Goal: Communication & Community: Ask a question

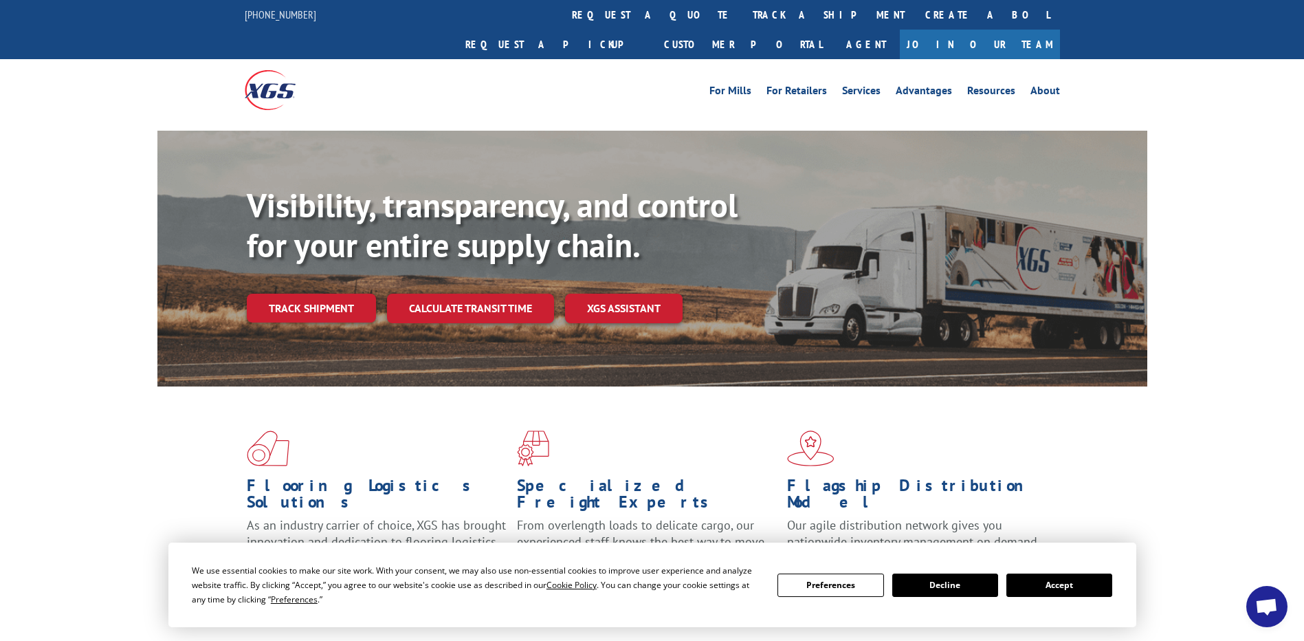
click at [1266, 602] on span "Open chat" at bounding box center [1266, 607] width 23 height 19
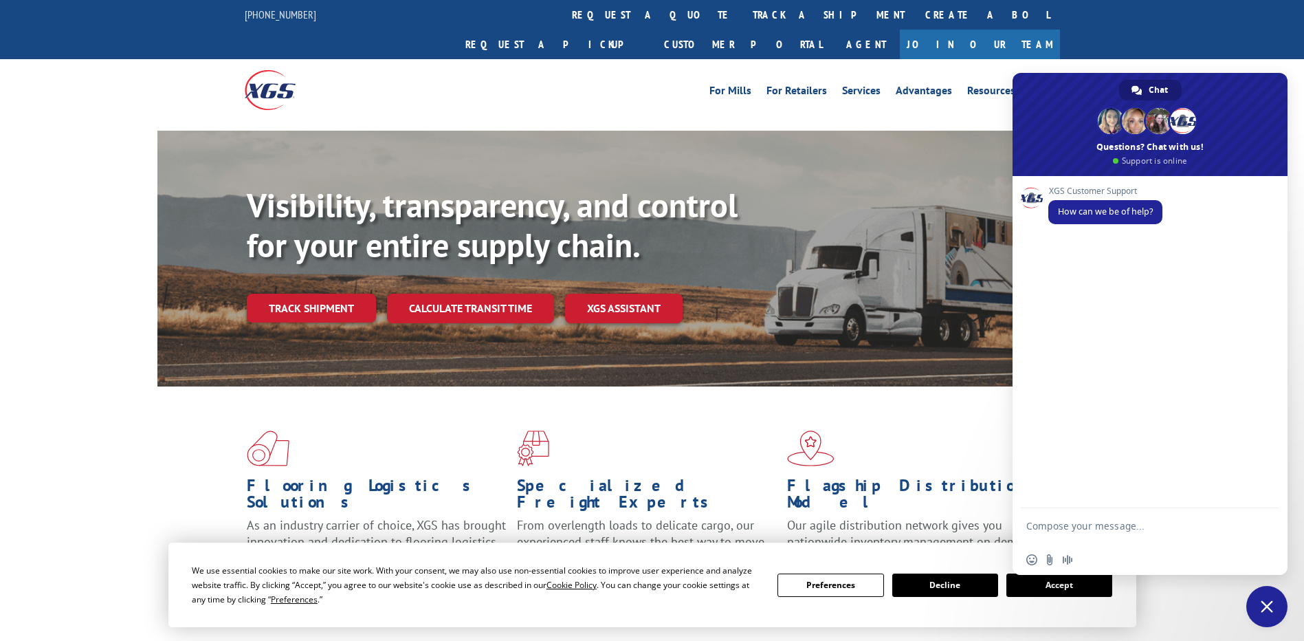
click at [1153, 527] on textarea "Compose your message..." at bounding box center [1134, 532] width 217 height 25
paste textarea "530390058"
type textarea "530390058"
click at [1263, 522] on span "Send" at bounding box center [1264, 527] width 10 height 10
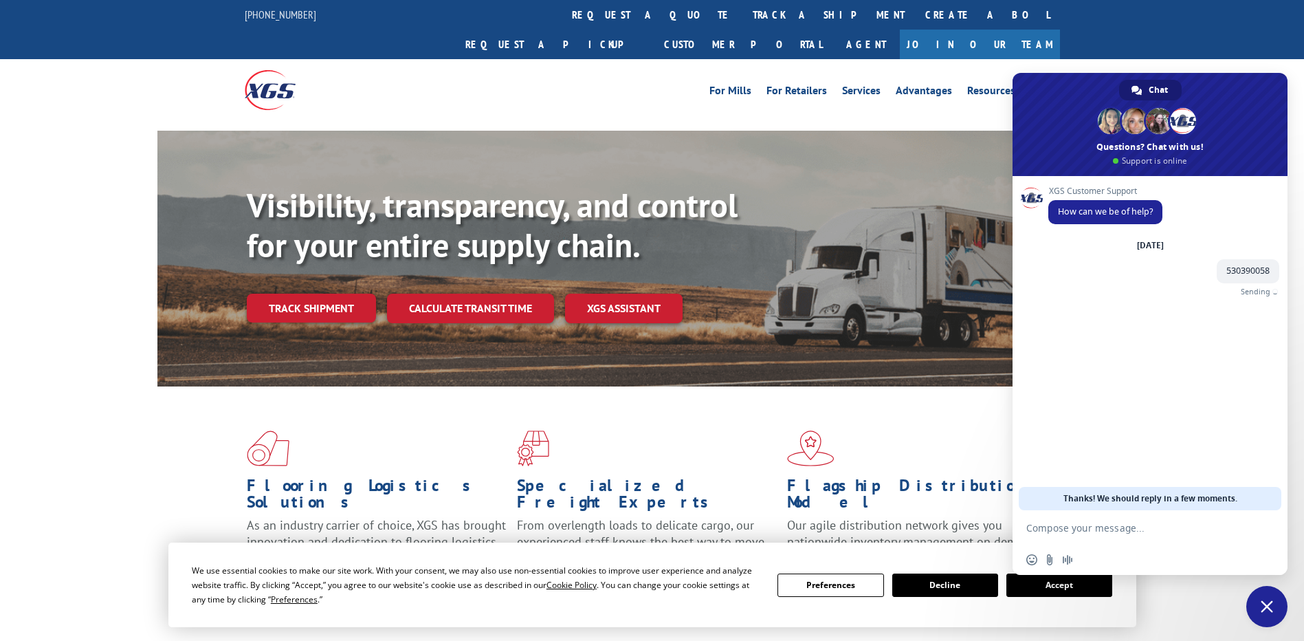
click at [1175, 533] on textarea "Compose your message..." at bounding box center [1134, 528] width 217 height 12
click at [1176, 525] on textarea "Compose your message..." at bounding box center [1134, 528] width 217 height 12
type textarea "B+OL NO"
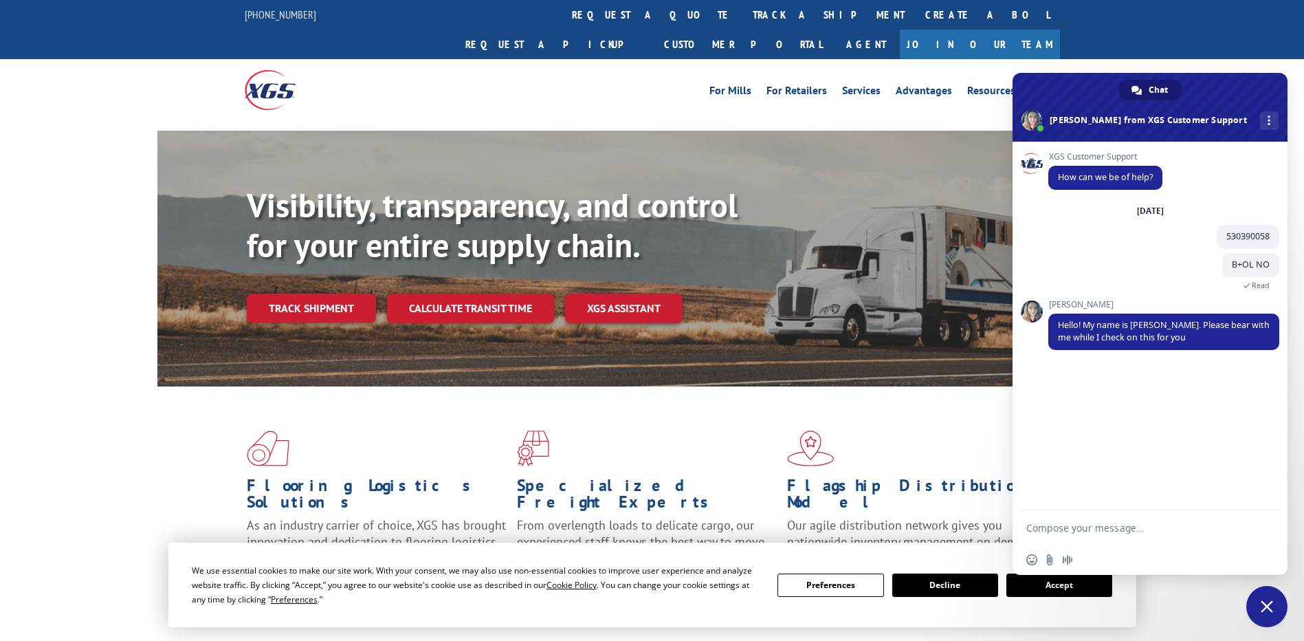
click at [1114, 520] on form at bounding box center [1134, 528] width 217 height 37
click at [1121, 527] on form at bounding box center [1134, 528] width 217 height 37
click at [1121, 527] on textarea "Compose your message..." at bounding box center [1134, 528] width 217 height 12
type textarea "OKAY"
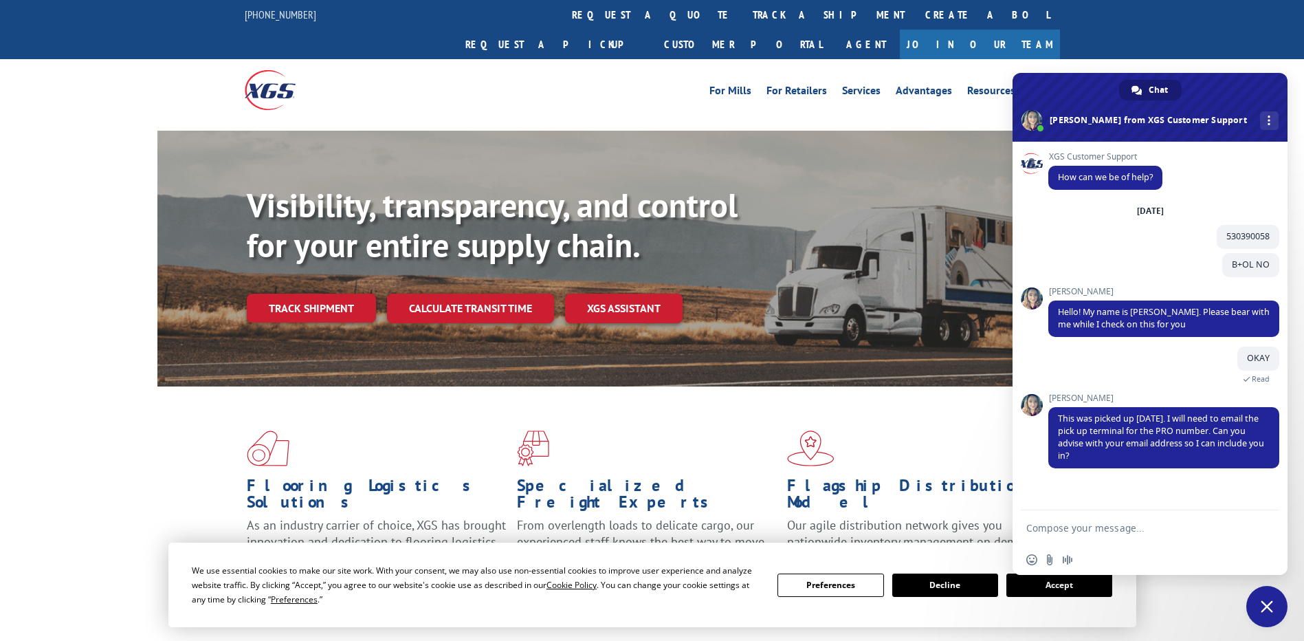
click at [1120, 529] on textarea "Compose your message..." at bounding box center [1134, 528] width 217 height 12
drag, startPoint x: 1119, startPoint y: 516, endPoint x: 1087, endPoint y: 524, distance: 32.7
click at [1087, 524] on textarea "Compose your message..." at bounding box center [1134, 528] width 217 height 12
type textarea "P"
drag, startPoint x: 1085, startPoint y: 528, endPoint x: 1076, endPoint y: 529, distance: 9.0
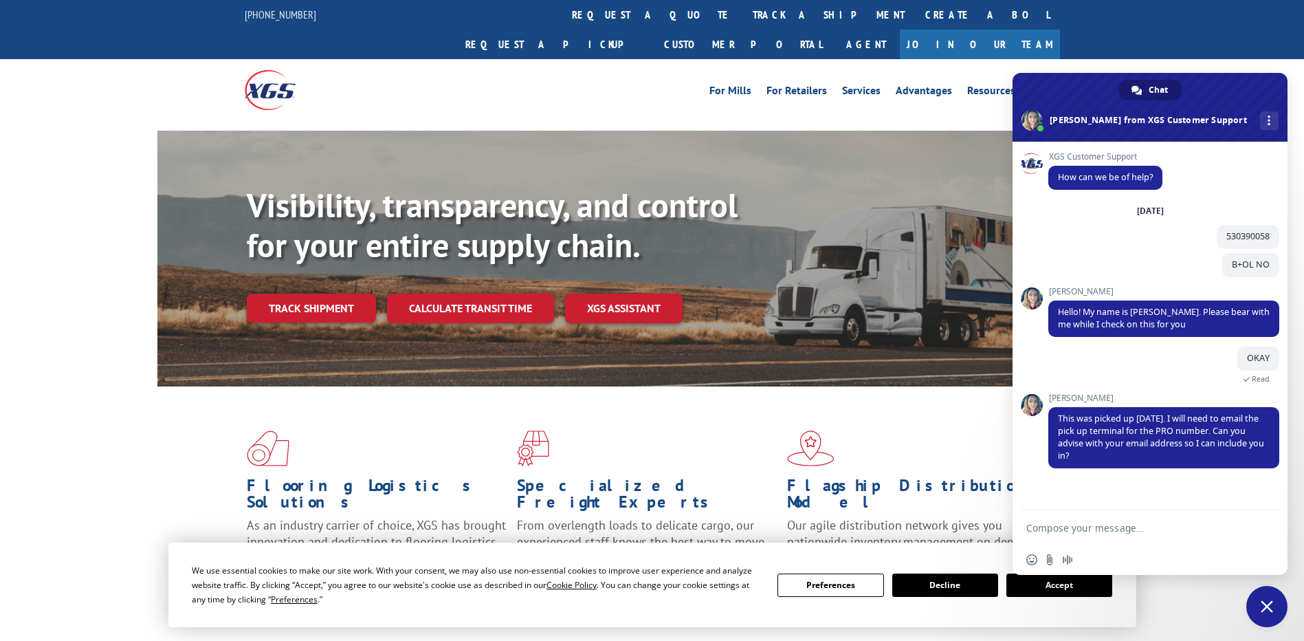
click at [1076, 529] on textarea "Compose your message..." at bounding box center [1134, 528] width 217 height 12
type textarea "[EMAIL_ADDRESS][DOMAIN_NAME]"
click at [1265, 527] on span "Send" at bounding box center [1264, 527] width 10 height 10
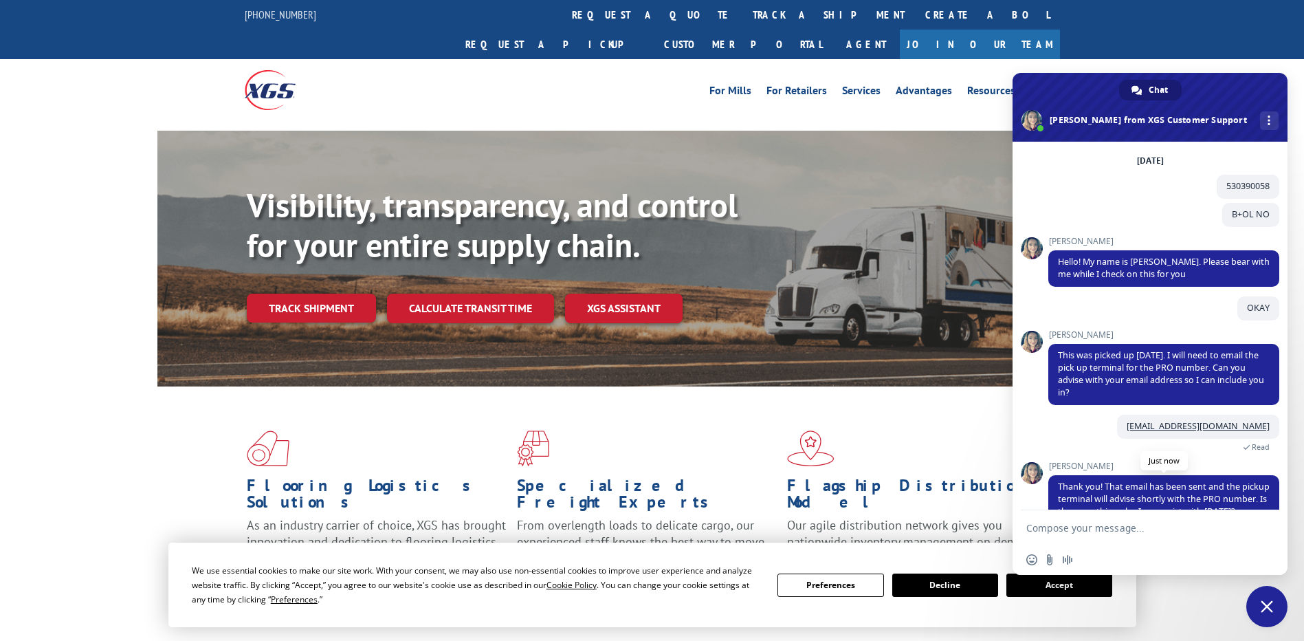
scroll to position [92, 0]
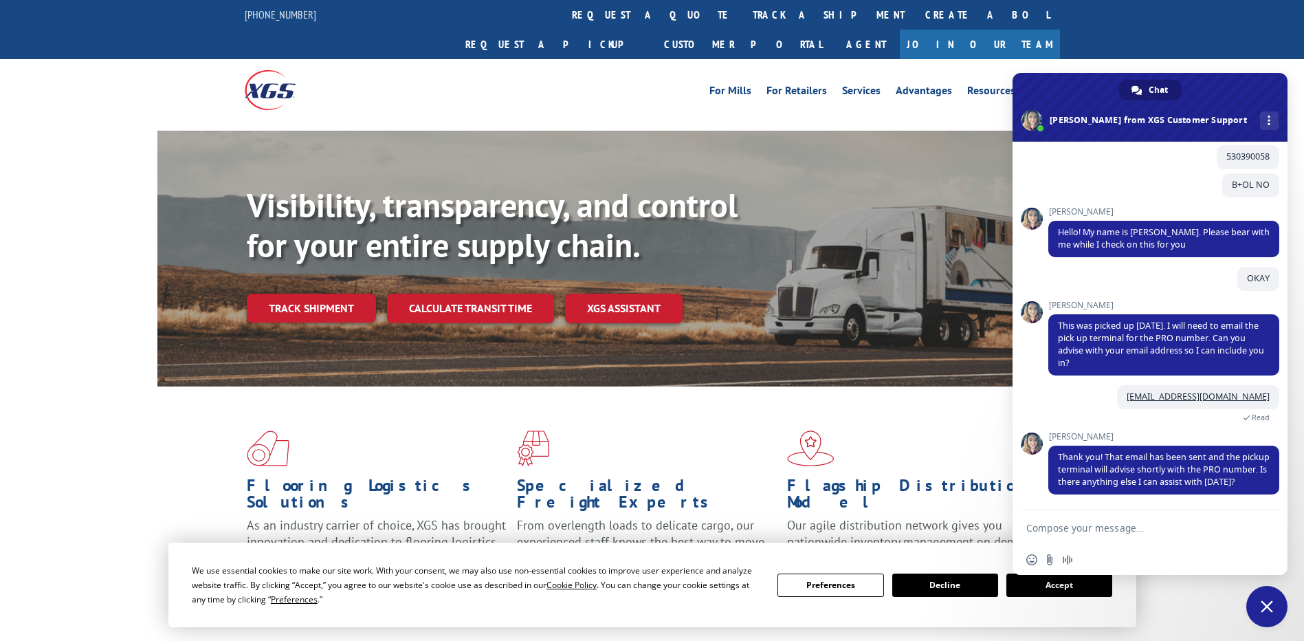
click at [1136, 532] on textarea "Compose your message..." at bounding box center [1134, 528] width 217 height 12
type textarea "m"
type textarea "no"
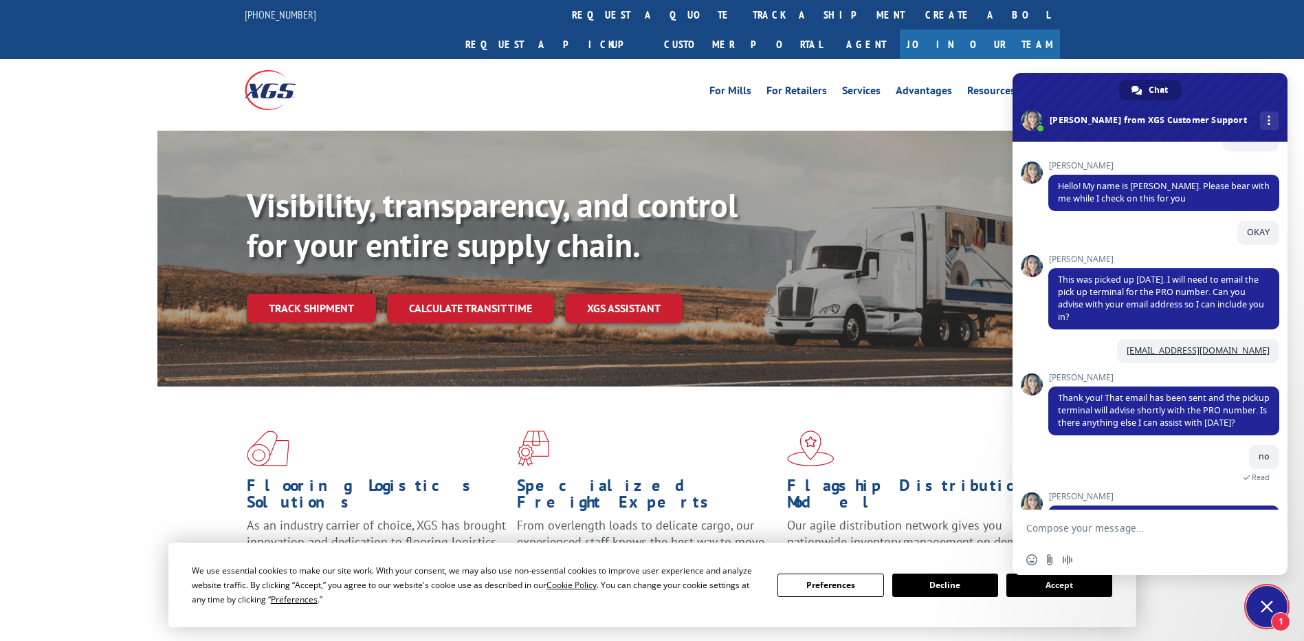
scroll to position [223, 0]
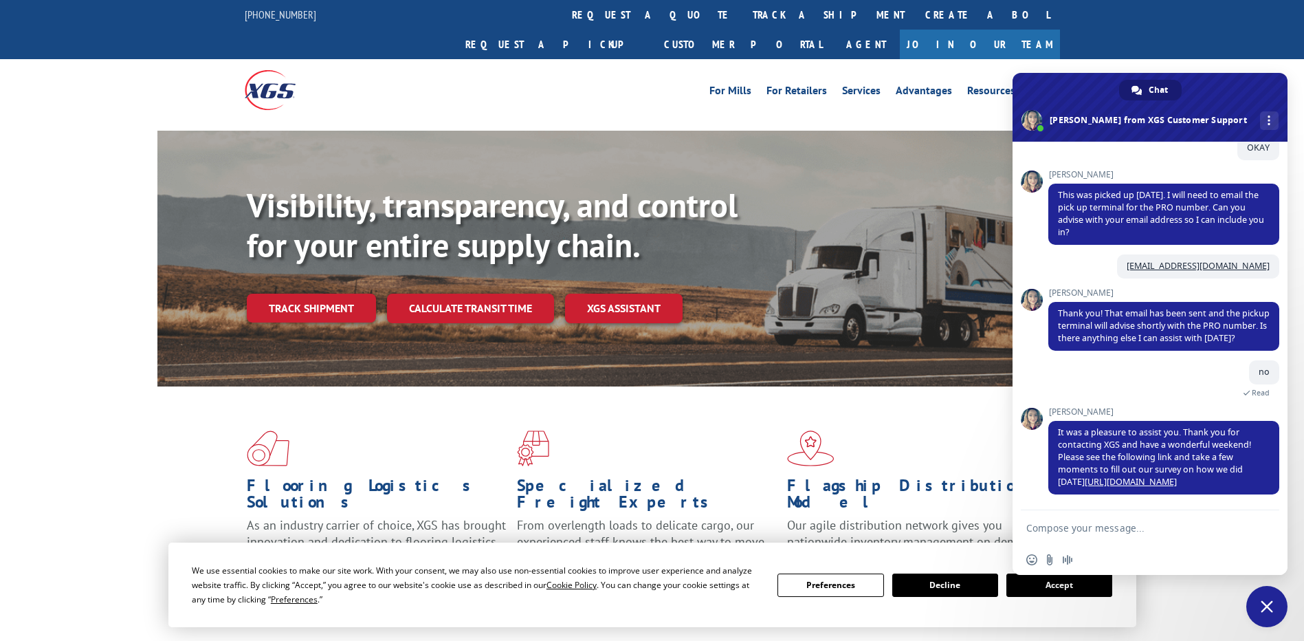
click at [1125, 529] on textarea "Compose your message..." at bounding box center [1134, 528] width 217 height 12
click at [1144, 528] on textarea "Compose your message..." at bounding box center [1134, 528] width 217 height 12
type textarea "Hello"
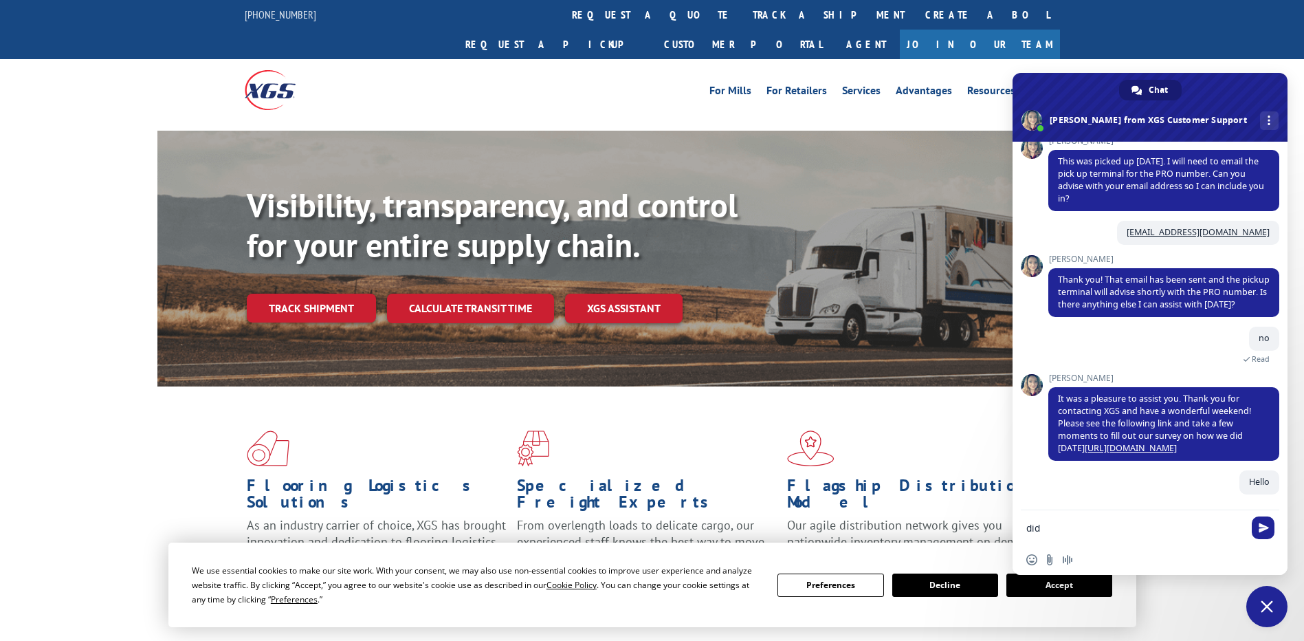
scroll to position [256, 0]
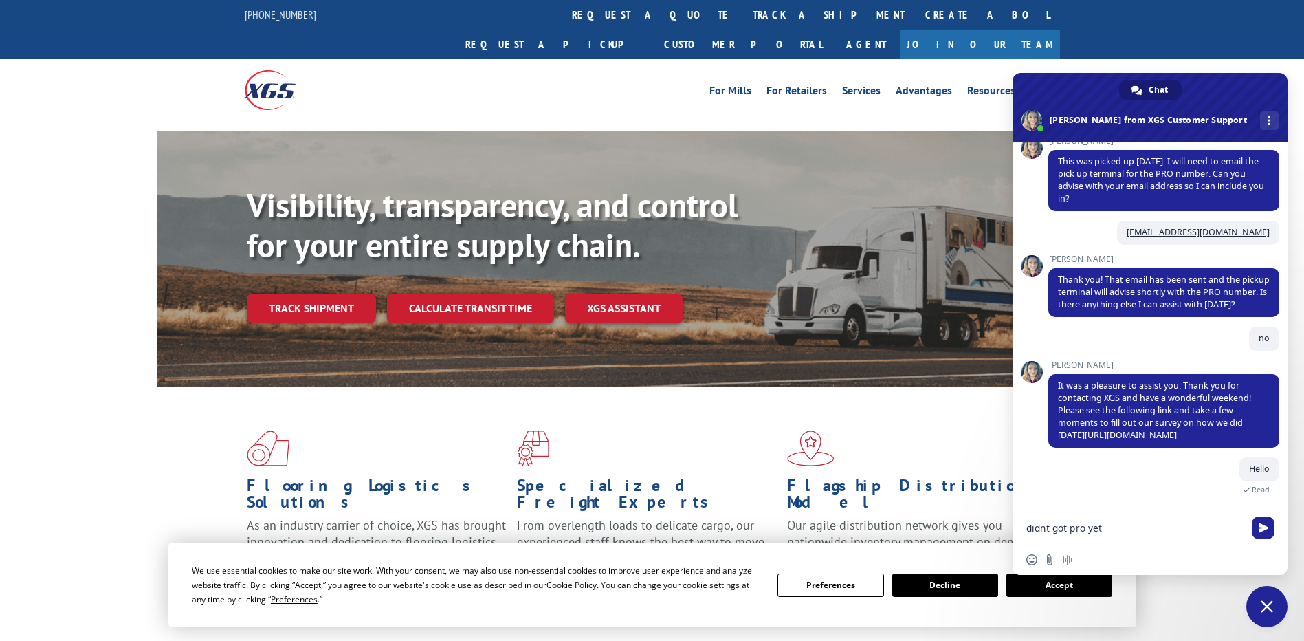
type textarea "didnt got pro yet ?"
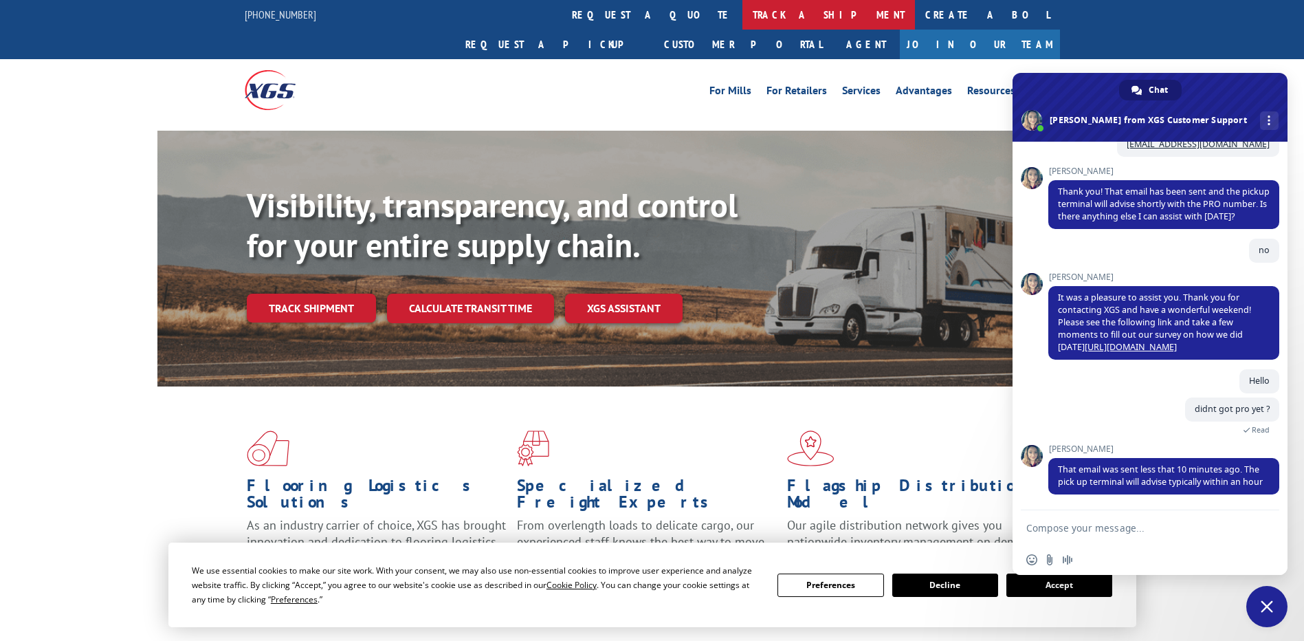
scroll to position [357, 0]
click at [1141, 530] on textarea "Compose your message..." at bounding box center [1134, 528] width 217 height 12
click at [1147, 530] on textarea "Compose your message..." at bounding box center [1134, 528] width 217 height 12
type textarea "530378940"
click at [1262, 527] on span "Send" at bounding box center [1264, 527] width 10 height 10
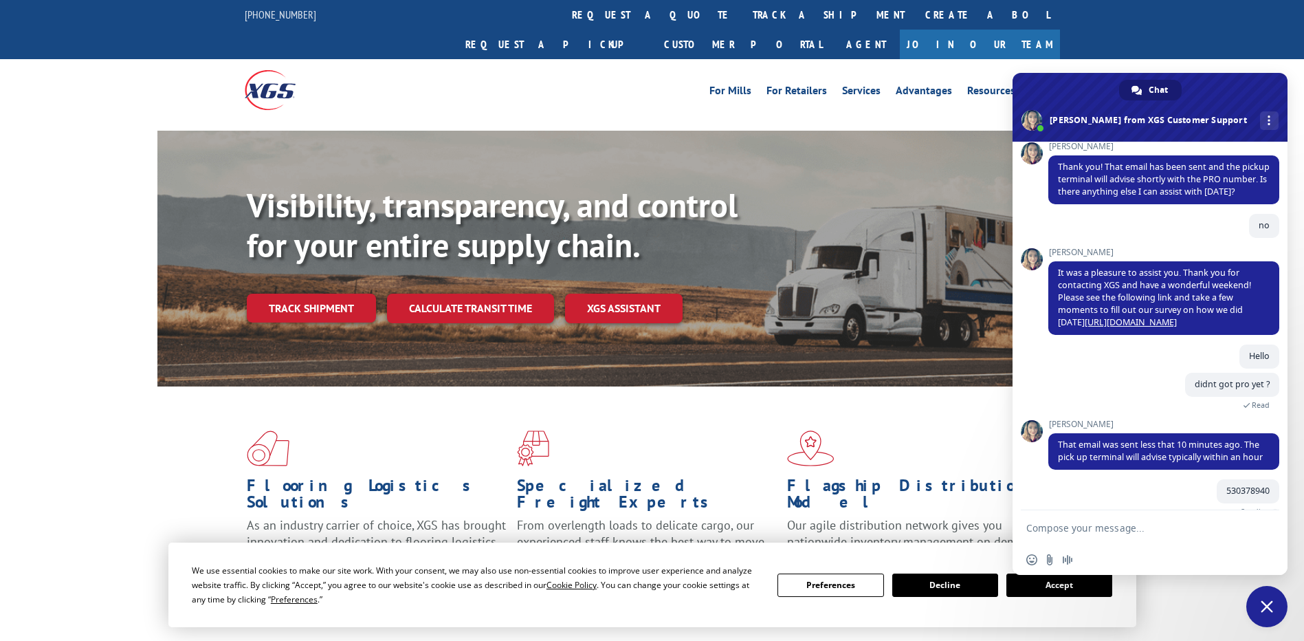
scroll to position [406, 0]
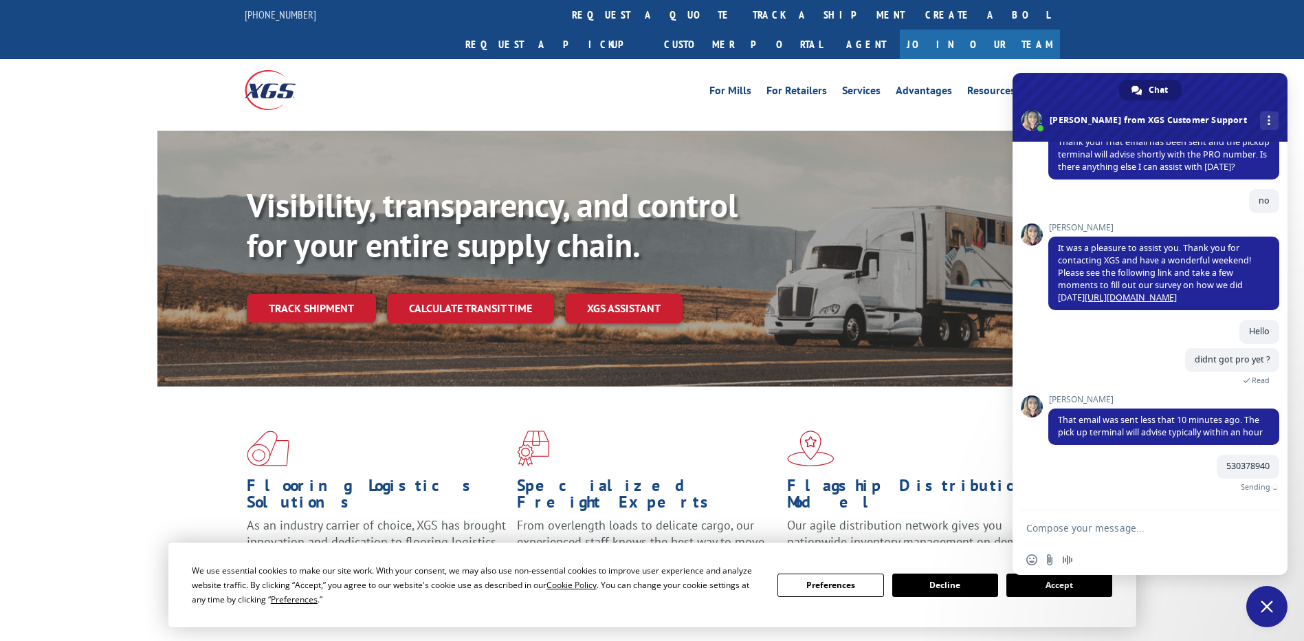
click at [1205, 523] on textarea "Compose your message..." at bounding box center [1134, 528] width 217 height 12
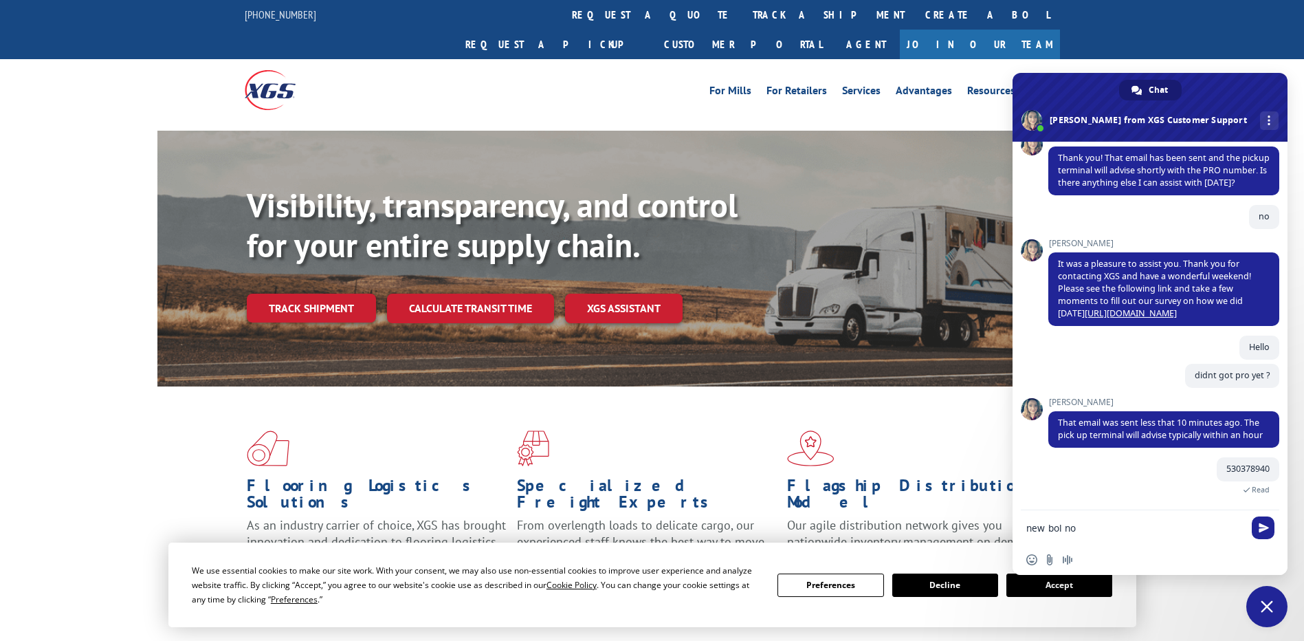
type textarea "new bol no"
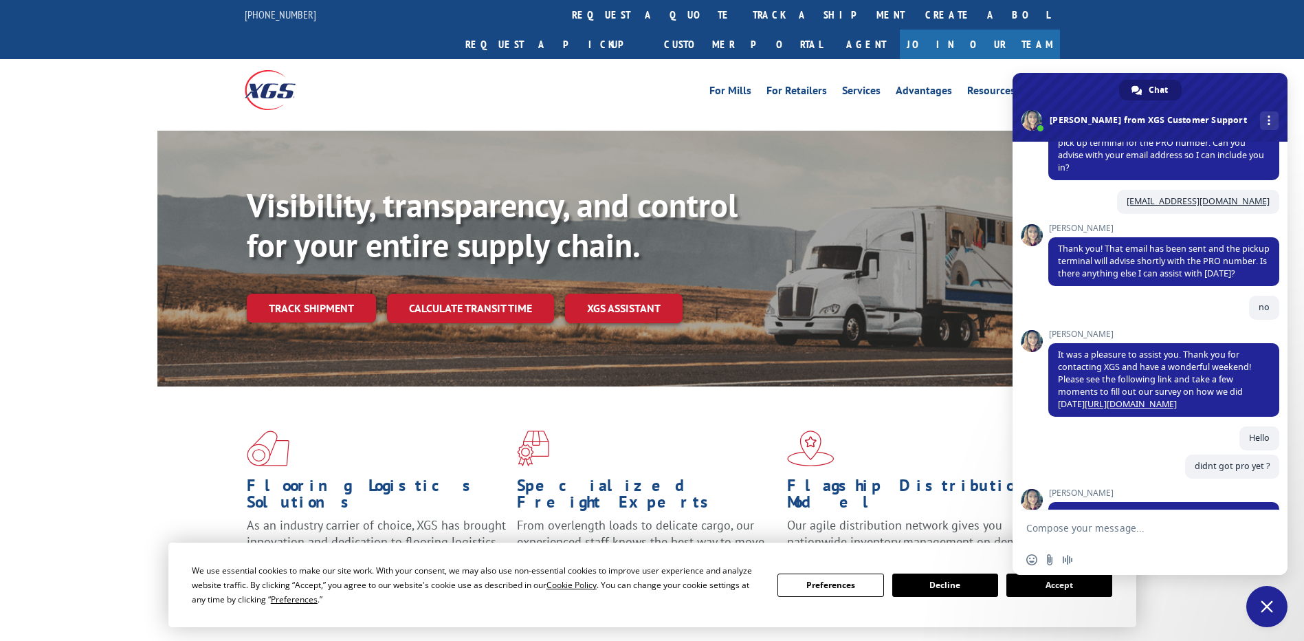
scroll to position [419, 0]
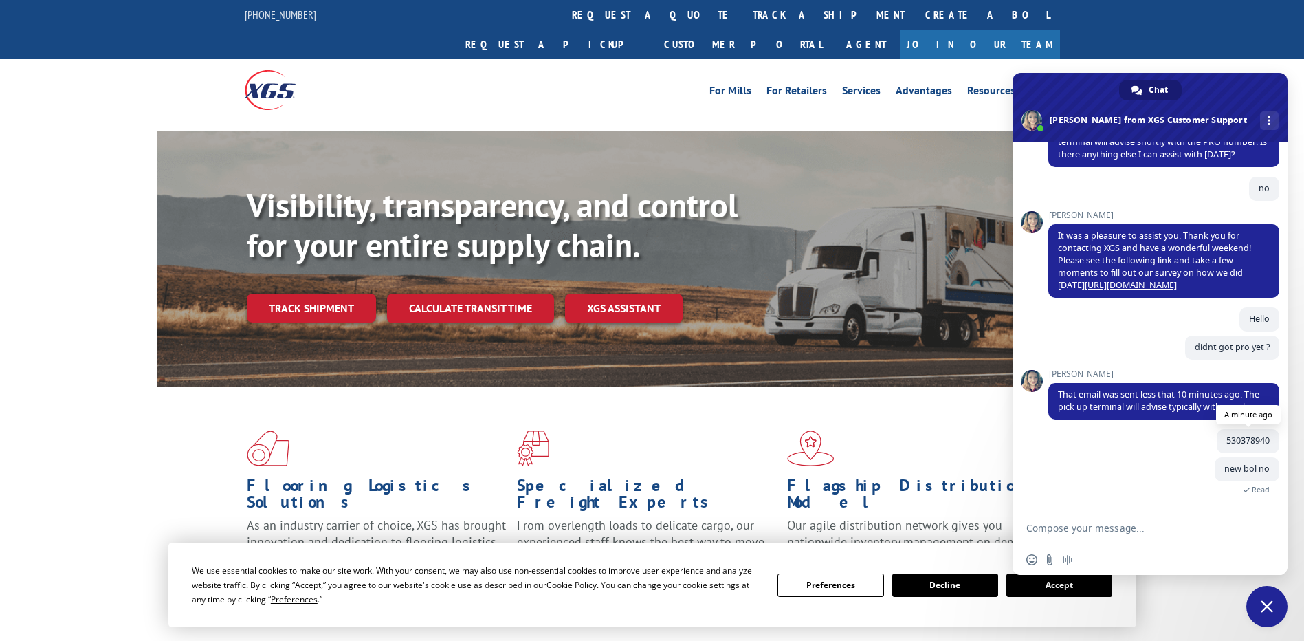
click at [1241, 435] on span "530378940" at bounding box center [1247, 440] width 43 height 12
drag, startPoint x: 1241, startPoint y: 435, endPoint x: 1197, endPoint y: 448, distance: 45.9
click at [1197, 448] on div "530378940 A minute ago" at bounding box center [1163, 443] width 231 height 28
click at [1235, 438] on span "530378940" at bounding box center [1247, 440] width 43 height 12
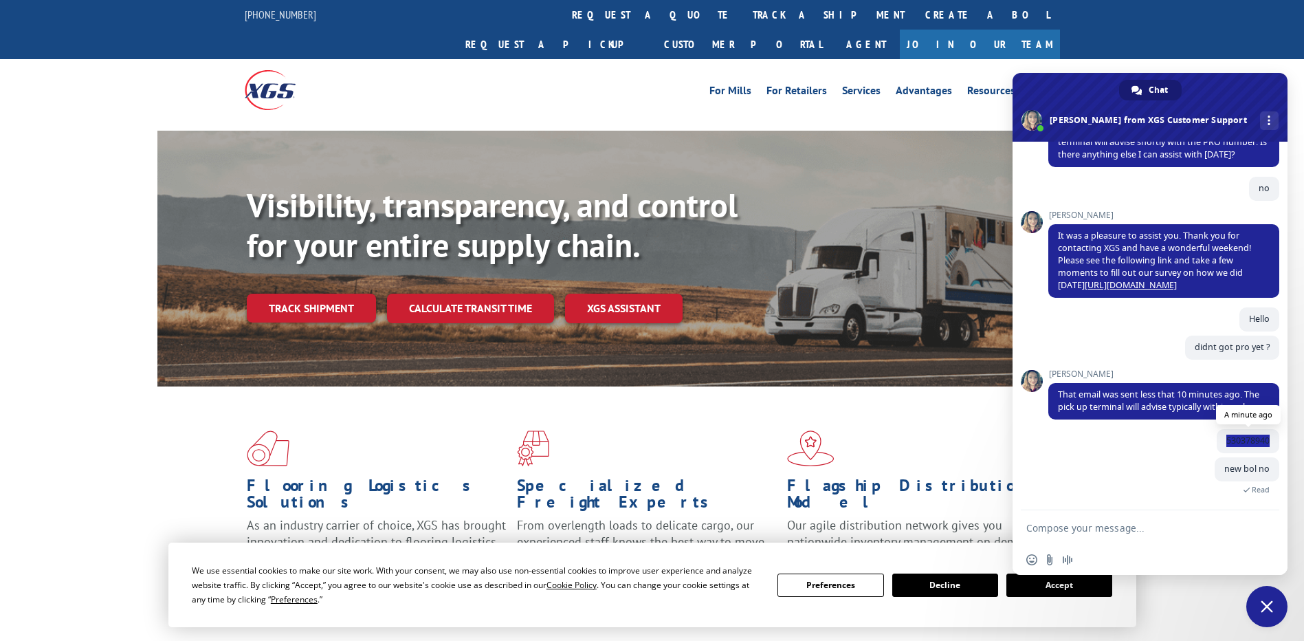
click at [1235, 438] on span "530378940" at bounding box center [1247, 440] width 43 height 12
copy span "530378940"
click at [1260, 125] on div "More channels" at bounding box center [1269, 120] width 19 height 19
click at [1220, 186] on div "no 23 minutes ago" at bounding box center [1163, 194] width 231 height 34
click at [1130, 505] on div "new bol no A minute ago Read" at bounding box center [1163, 483] width 231 height 52
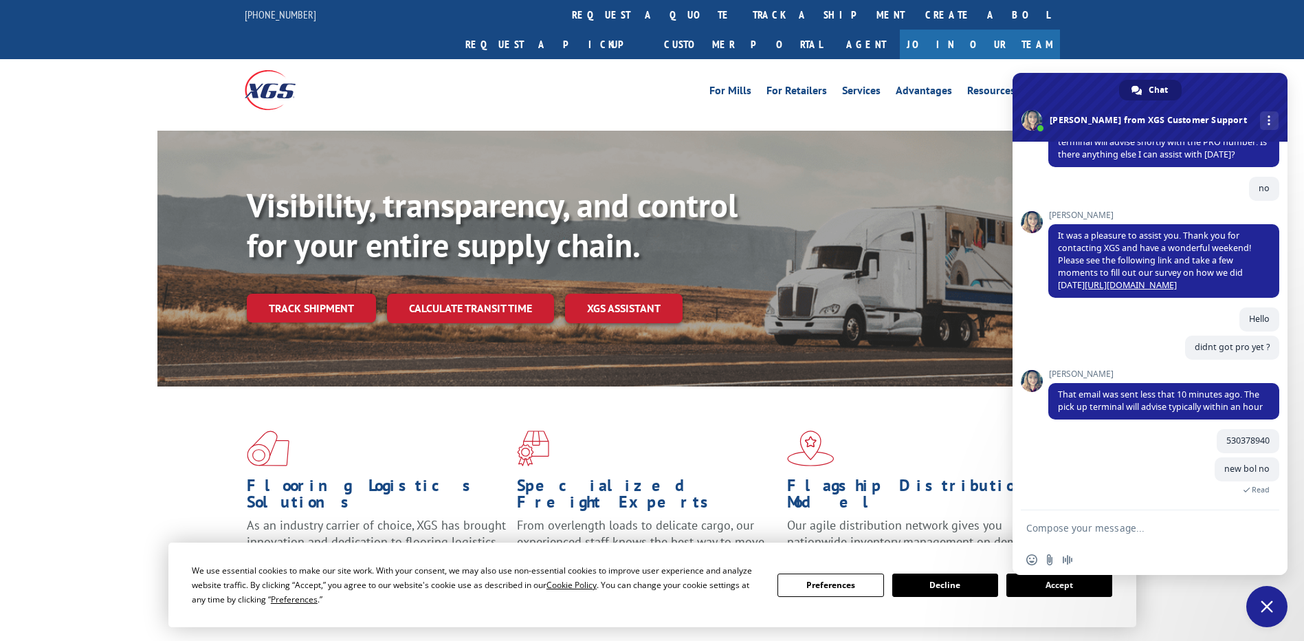
click at [1125, 520] on form at bounding box center [1134, 528] width 217 height 37
click at [1240, 441] on span "530378940" at bounding box center [1247, 440] width 43 height 12
drag, startPoint x: 1240, startPoint y: 441, endPoint x: 1166, endPoint y: 455, distance: 75.0
click at [1166, 455] on div "530378940 3 minutes ago" at bounding box center [1163, 443] width 231 height 28
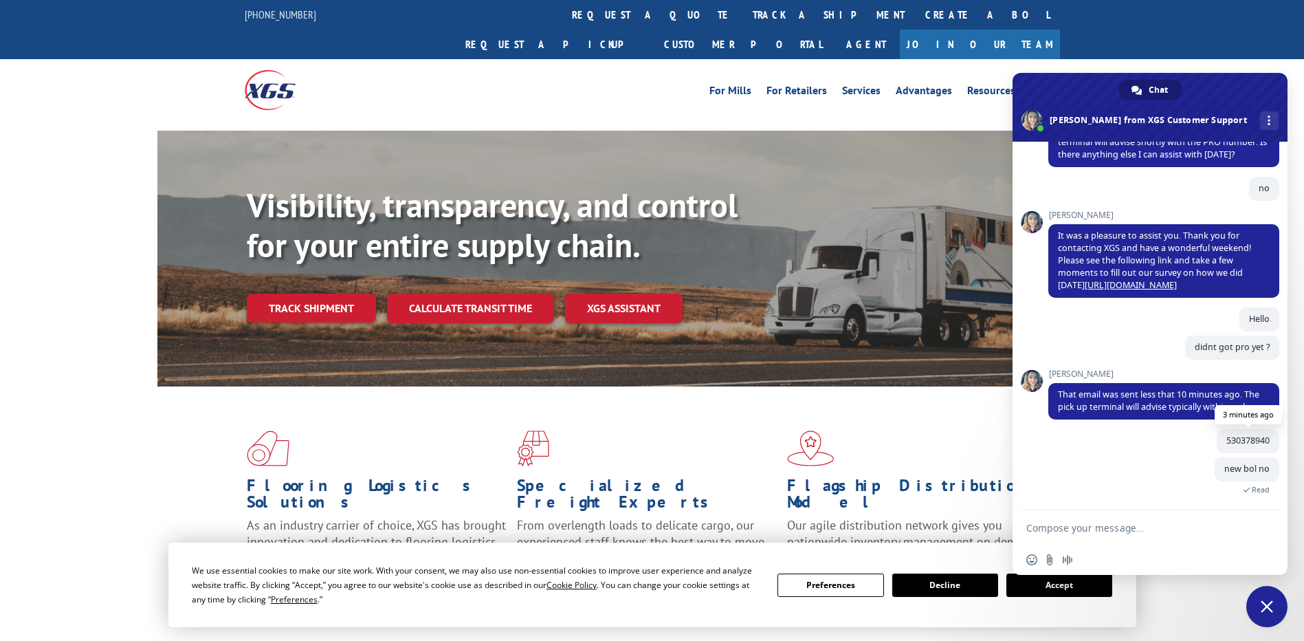
click at [1236, 439] on span "530378940" at bounding box center [1247, 440] width 43 height 12
copy span "530378940"
click at [1260, 611] on span "Close chat" at bounding box center [1266, 606] width 41 height 41
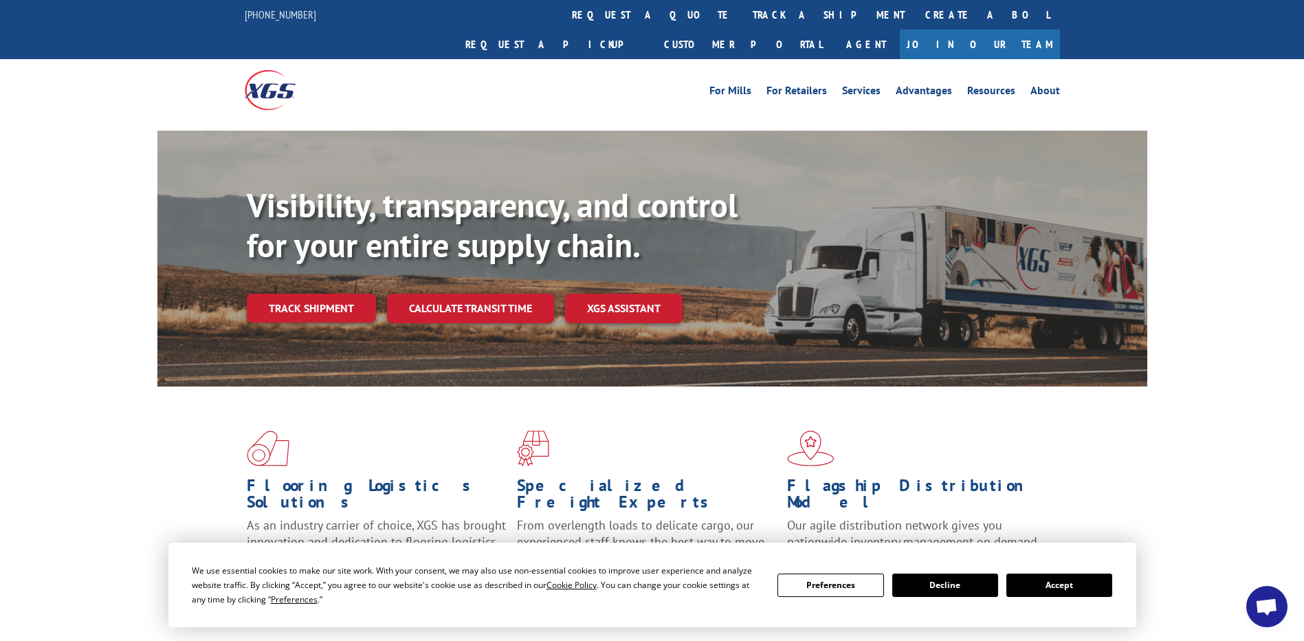
click at [1261, 610] on span "Open chat" at bounding box center [1266, 607] width 23 height 19
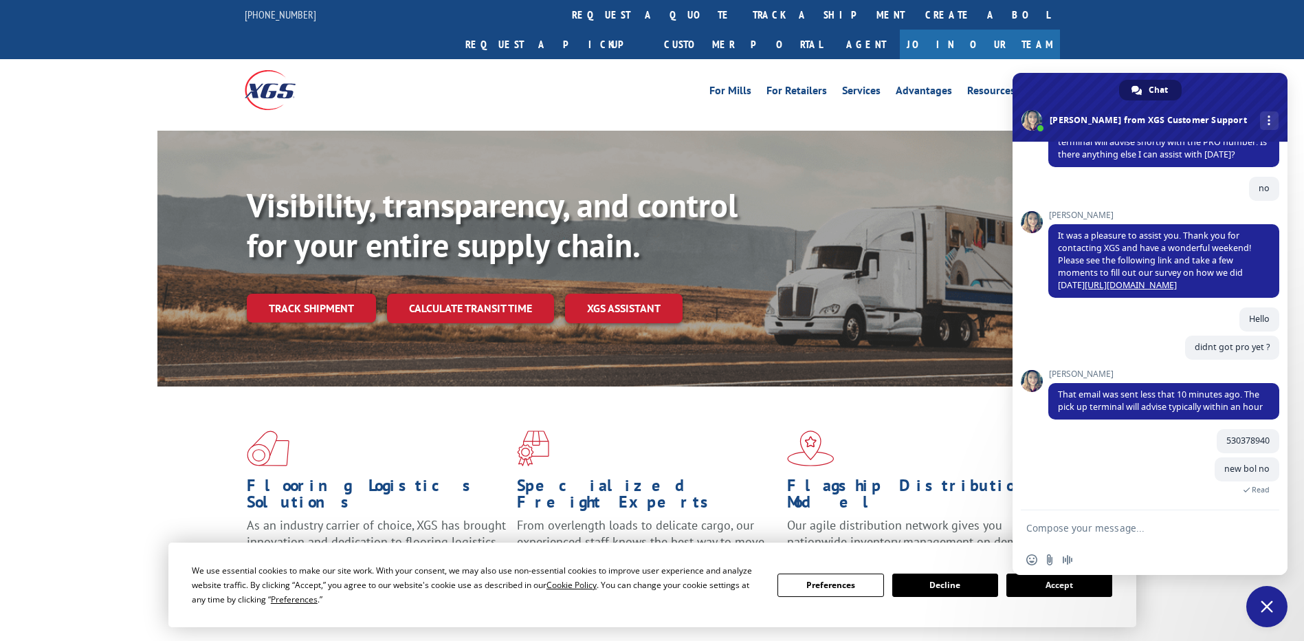
click at [1164, 88] on span "Chat" at bounding box center [1158, 90] width 19 height 21
click at [1153, 91] on span "Chat" at bounding box center [1158, 90] width 19 height 21
click at [1260, 117] on div "More channels" at bounding box center [1269, 120] width 19 height 19
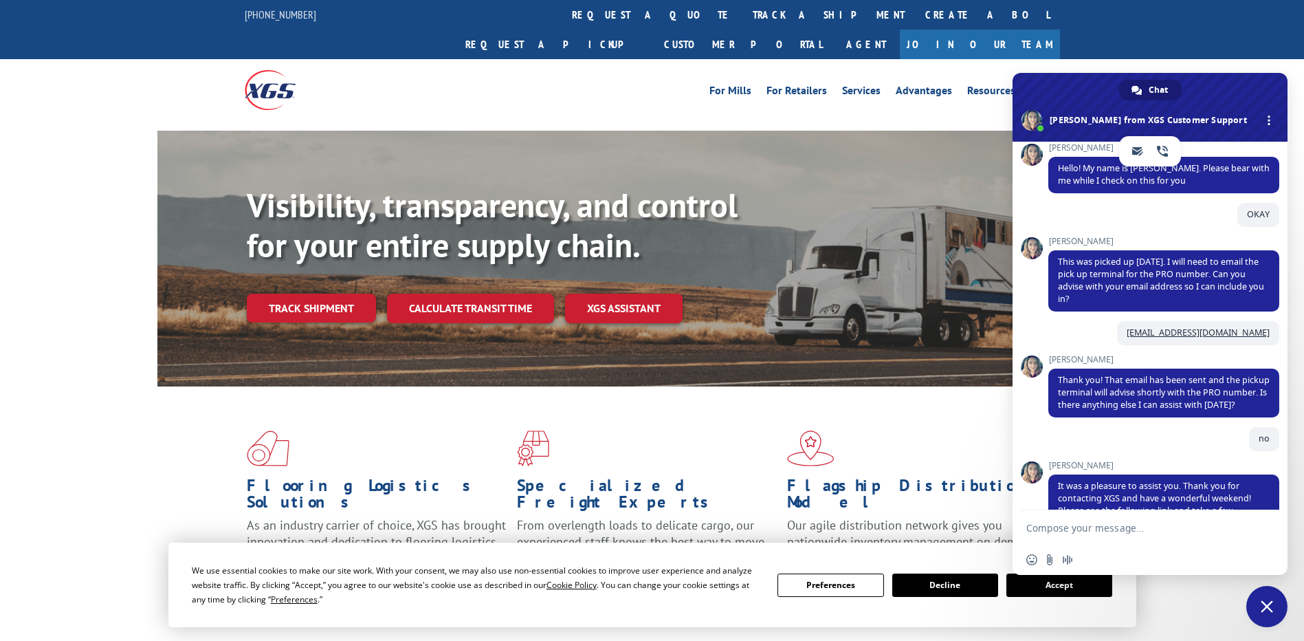
scroll to position [6, 0]
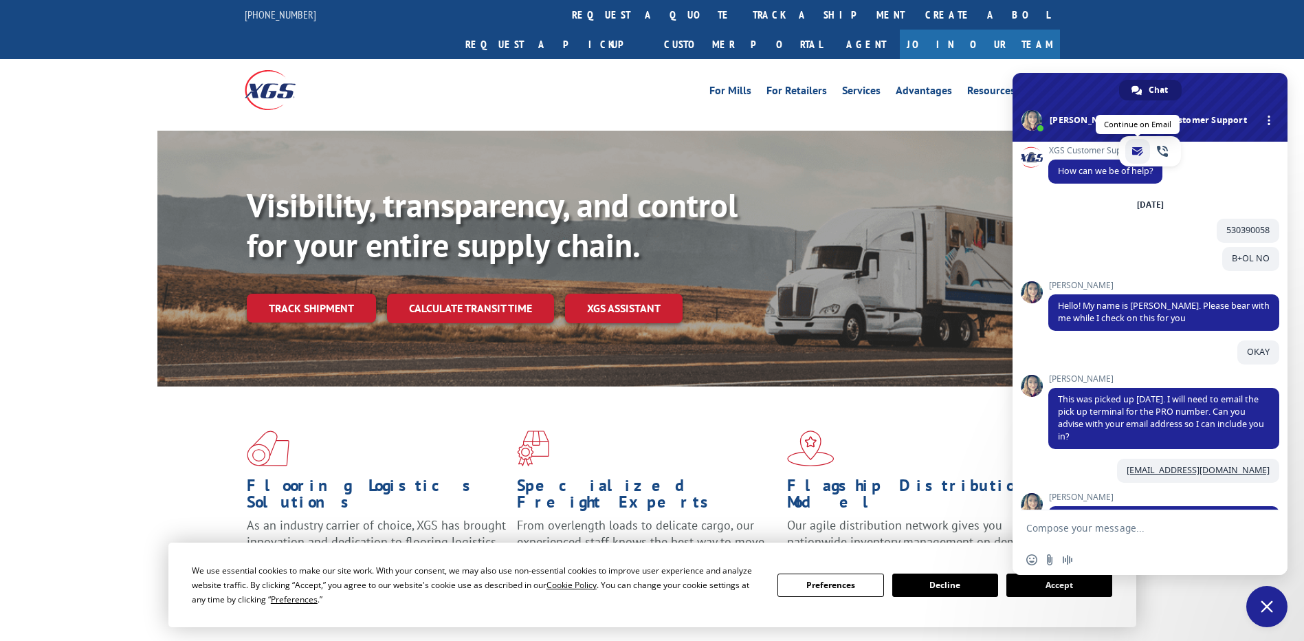
click at [1138, 155] on span "email" at bounding box center [1137, 151] width 11 height 11
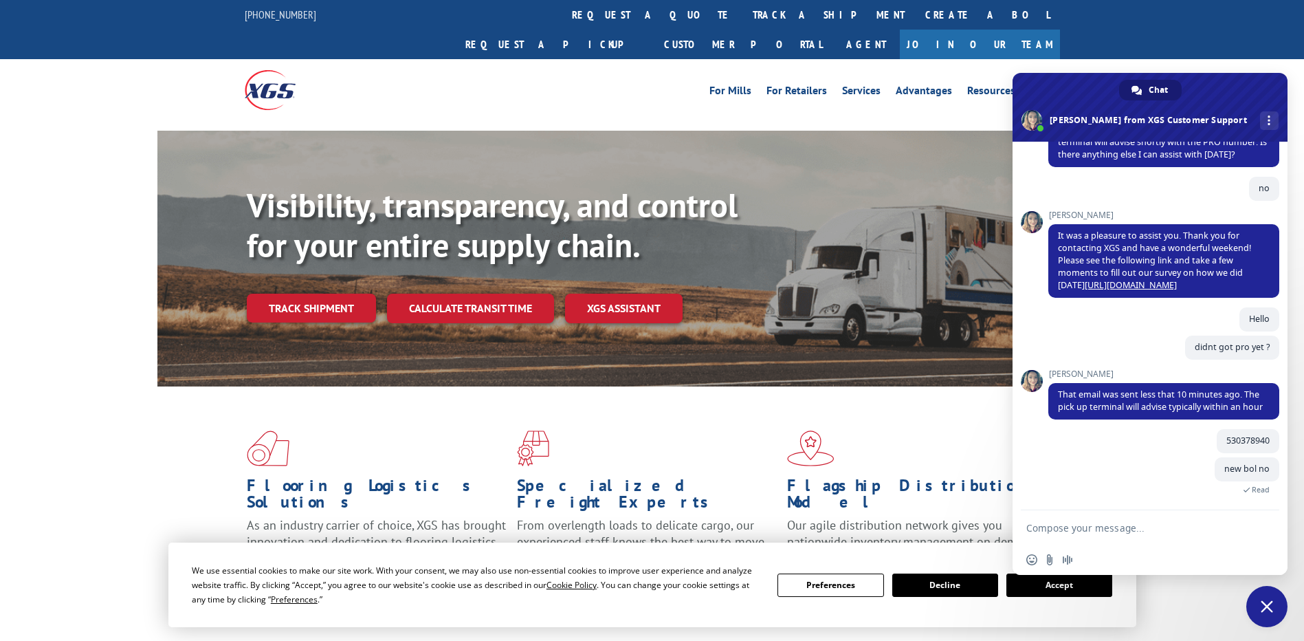
scroll to position [419, 0]
click at [1131, 528] on textarea "Compose your message..." at bounding box center [1134, 528] width 217 height 12
type textarea "Hello"
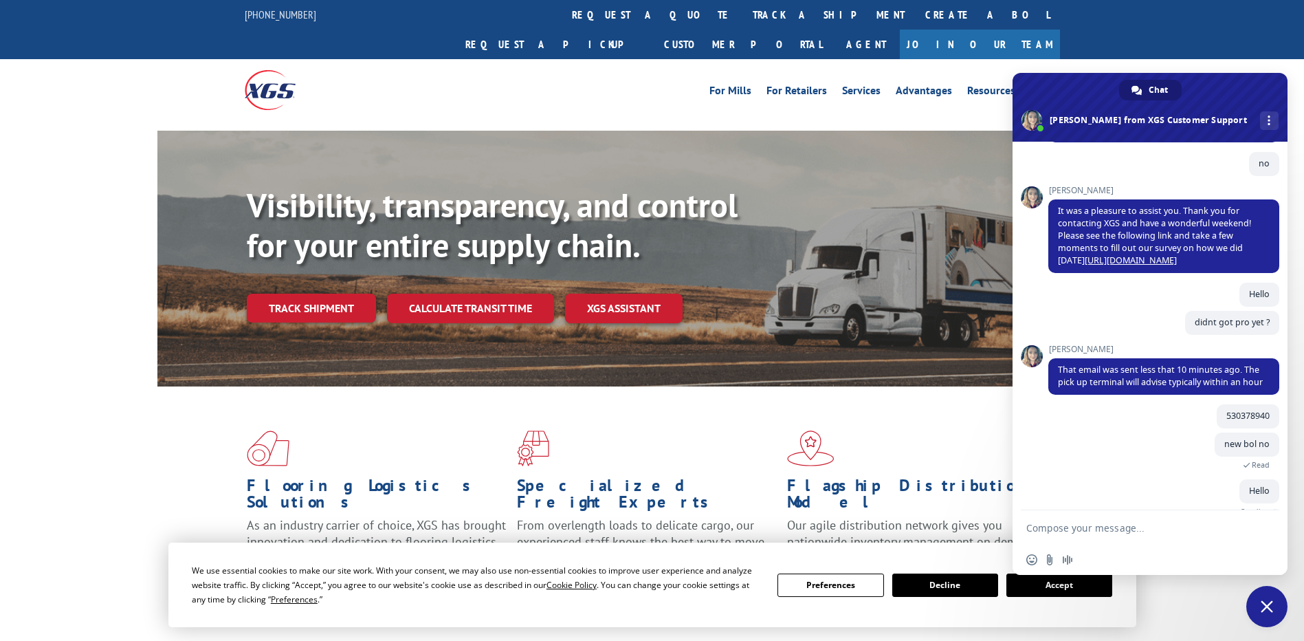
scroll to position [468, 0]
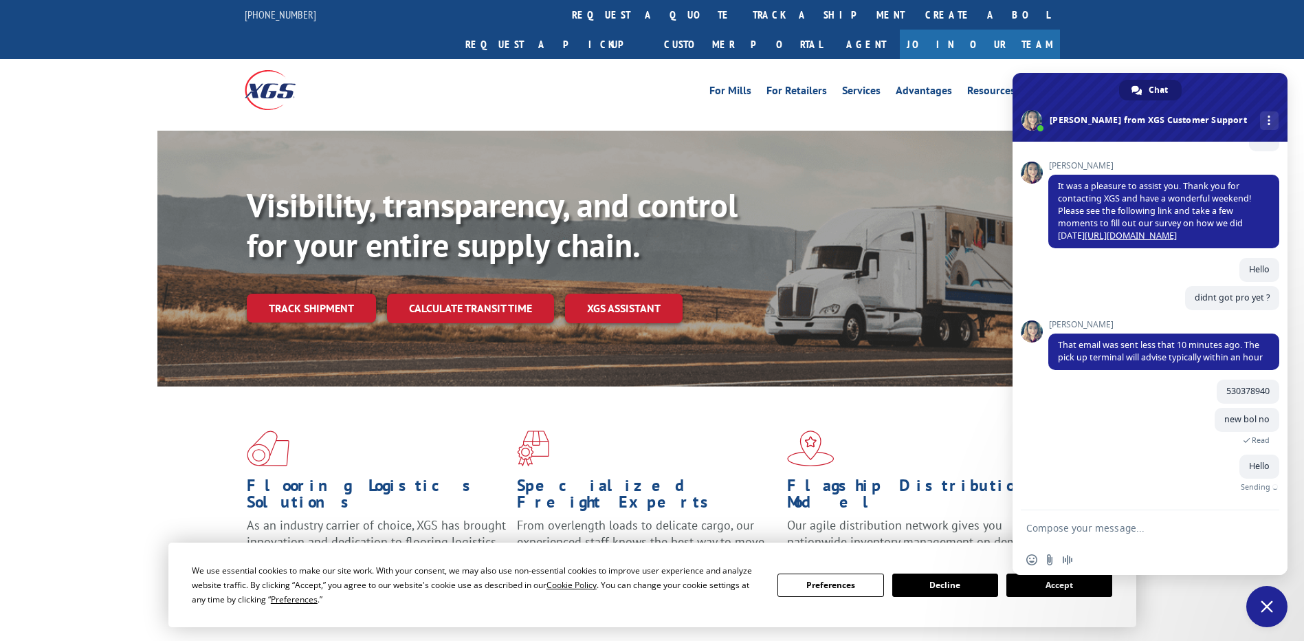
click at [1254, 485] on span "Sending" at bounding box center [1256, 487] width 30 height 10
click at [1249, 483] on span "Sending" at bounding box center [1256, 487] width 30 height 10
click at [1242, 483] on span "Sending" at bounding box center [1256, 487] width 30 height 10
click at [1252, 438] on span "Read" at bounding box center [1261, 440] width 18 height 10
click at [1254, 442] on span "Read" at bounding box center [1261, 440] width 18 height 10
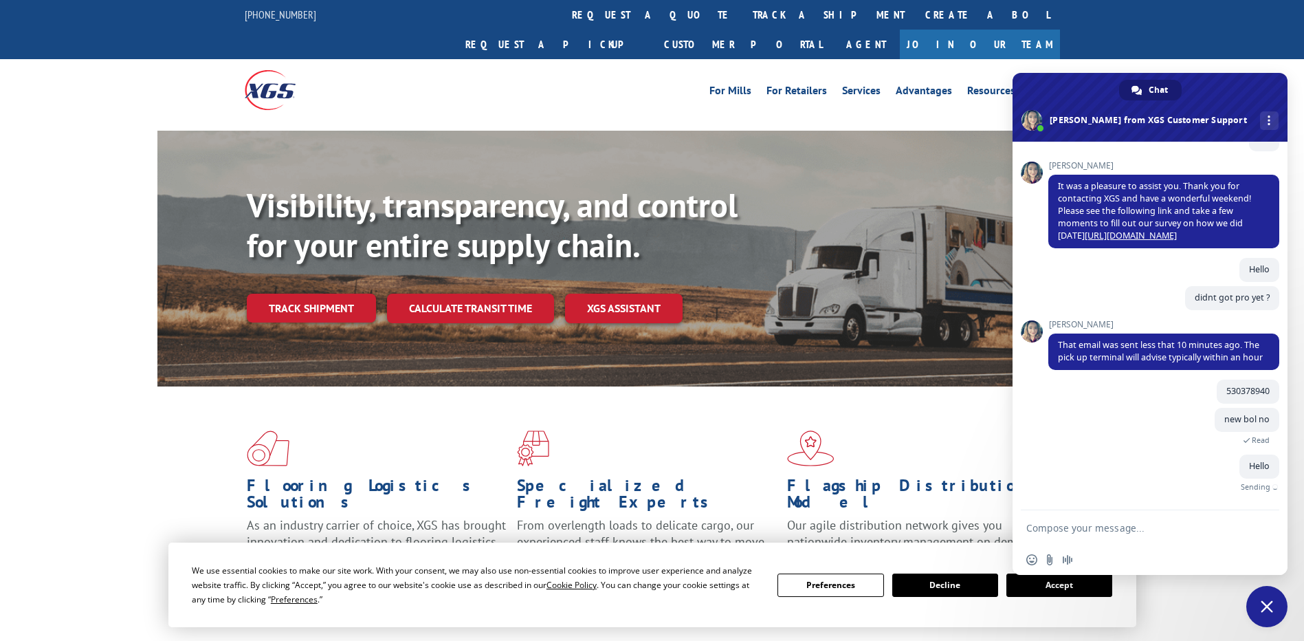
click at [1243, 484] on span "Sending" at bounding box center [1256, 487] width 30 height 10
click at [1247, 487] on span "Sending" at bounding box center [1256, 487] width 30 height 10
click at [1249, 489] on span "Sending" at bounding box center [1256, 487] width 30 height 10
click at [1074, 530] on textarea "Compose your message..." at bounding box center [1134, 528] width 217 height 12
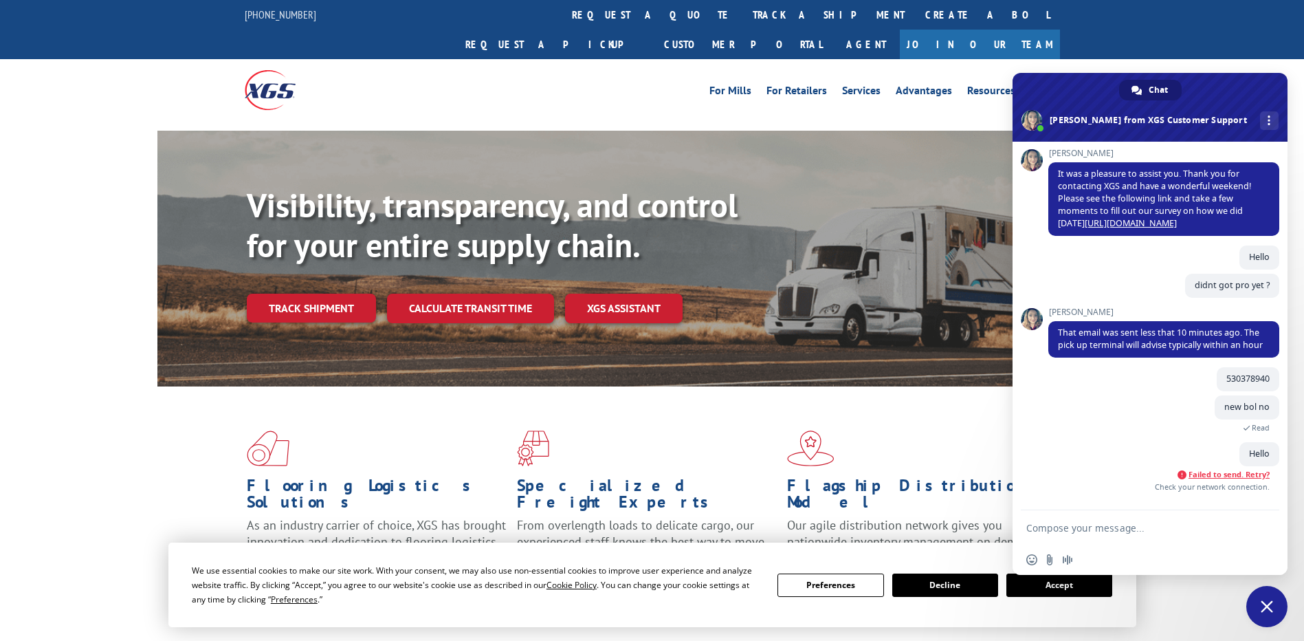
click at [1245, 479] on span "Failed to send. Retry?" at bounding box center [1228, 474] width 81 height 10
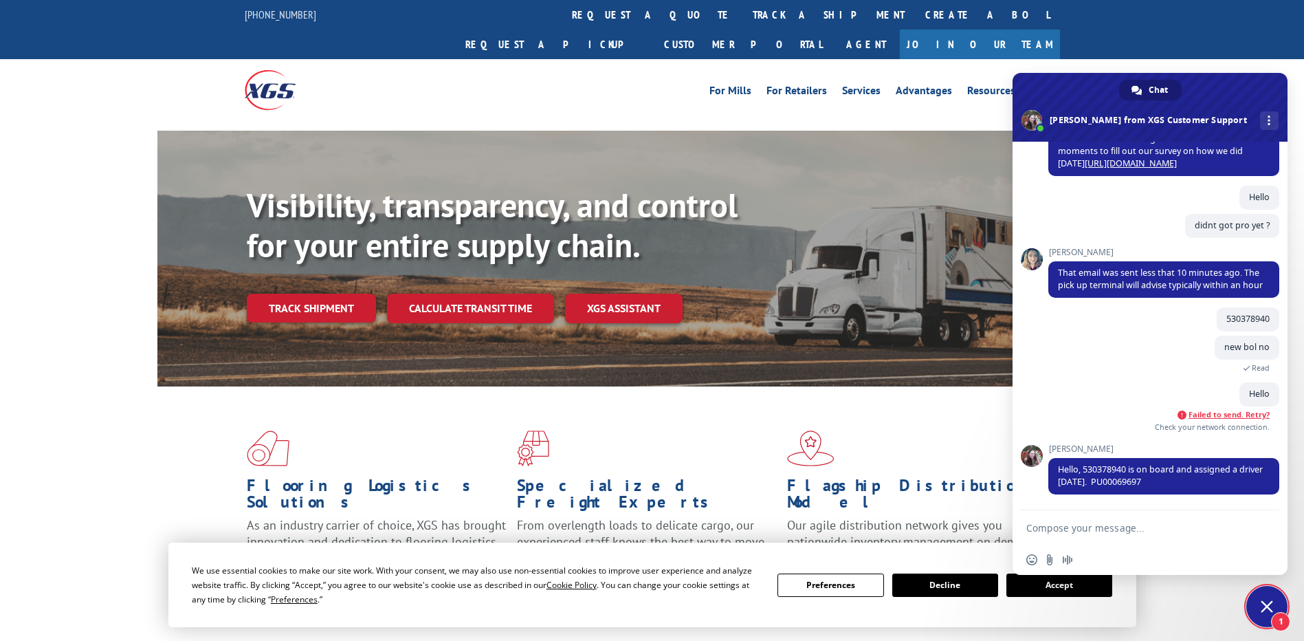
scroll to position [540, 0]
click at [1160, 535] on form at bounding box center [1134, 528] width 217 height 37
click at [1118, 521] on form at bounding box center [1134, 528] width 217 height 37
click at [1118, 520] on form at bounding box center [1134, 528] width 217 height 37
click at [1147, 518] on form at bounding box center [1134, 528] width 217 height 37
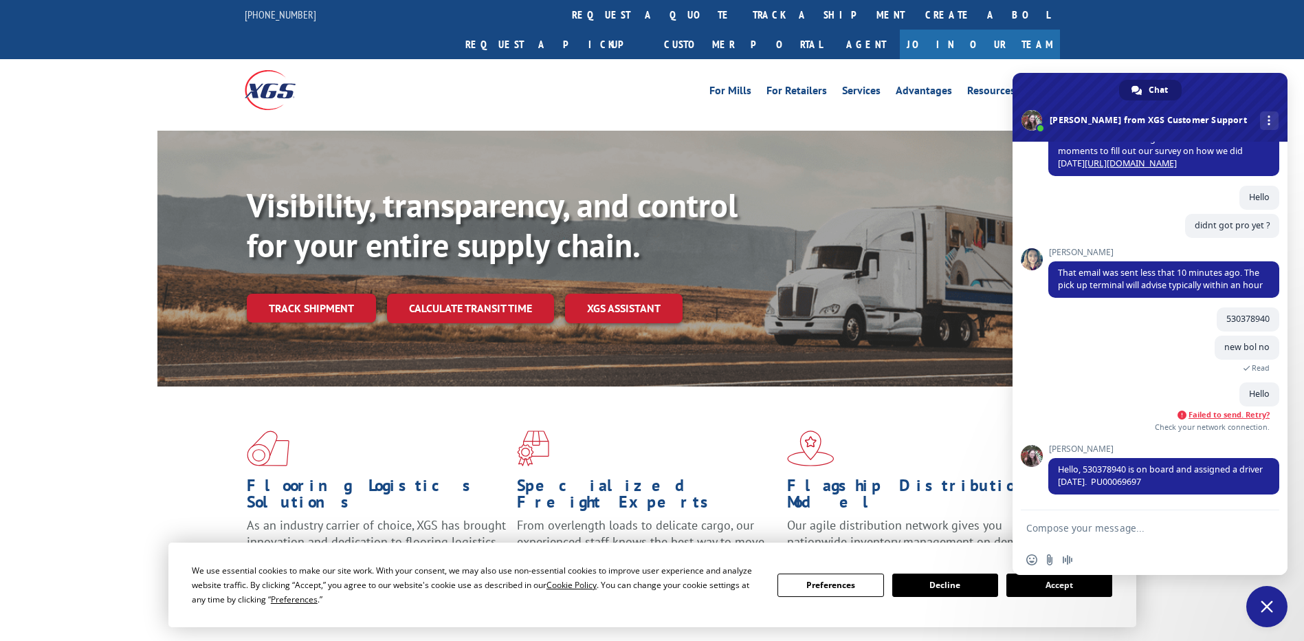
click at [1140, 526] on textarea "Compose your message..." at bounding box center [1134, 528] width 217 height 12
click at [1136, 520] on form at bounding box center [1134, 528] width 217 height 37
click at [1127, 535] on form at bounding box center [1134, 528] width 217 height 37
click at [1127, 528] on textarea "Compose your message..." at bounding box center [1134, 528] width 217 height 12
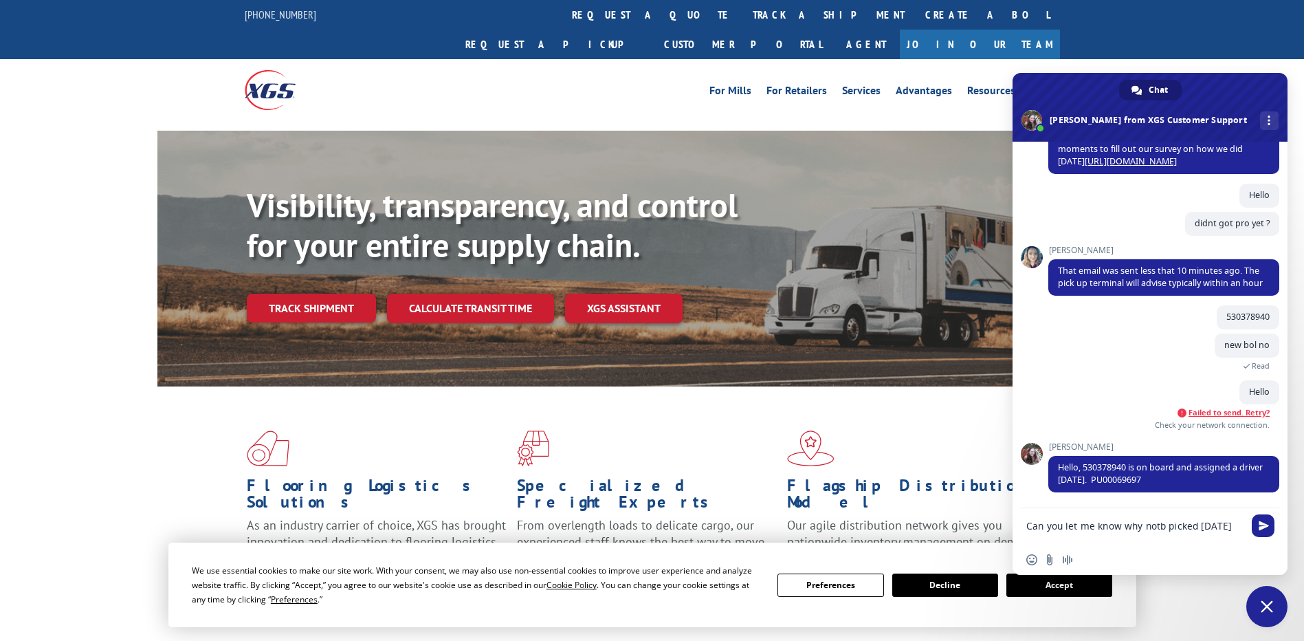
type textarea "Can you let me know why notb picked [DATE] ?"
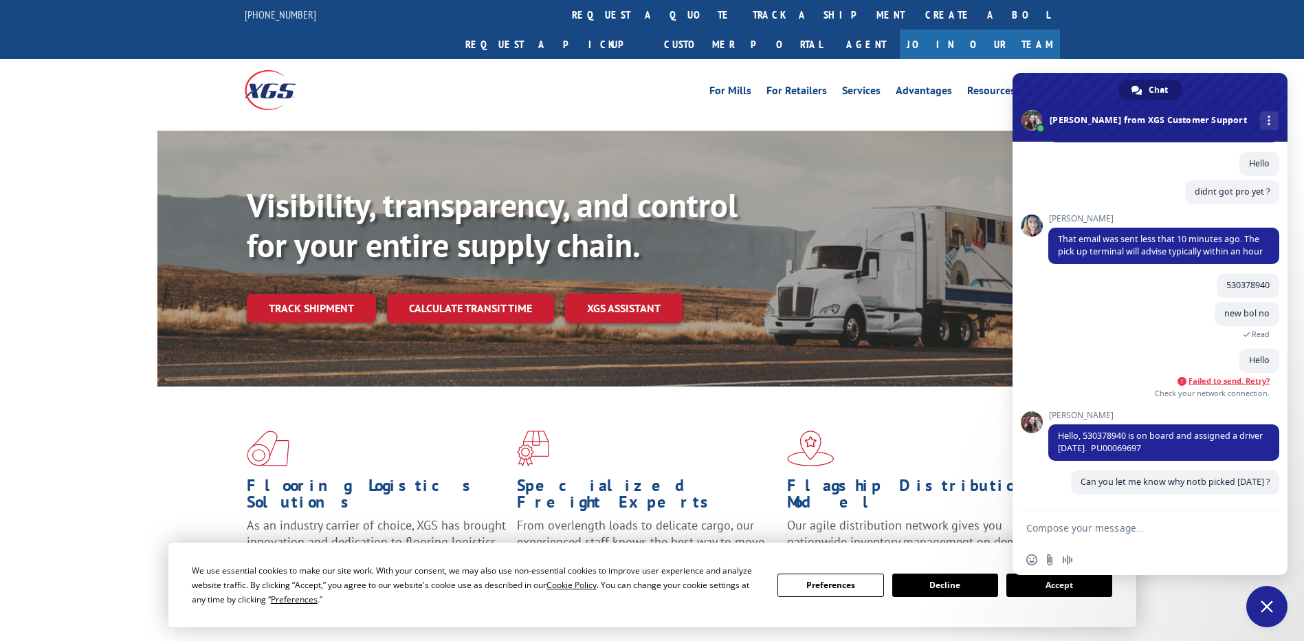
scroll to position [586, 0]
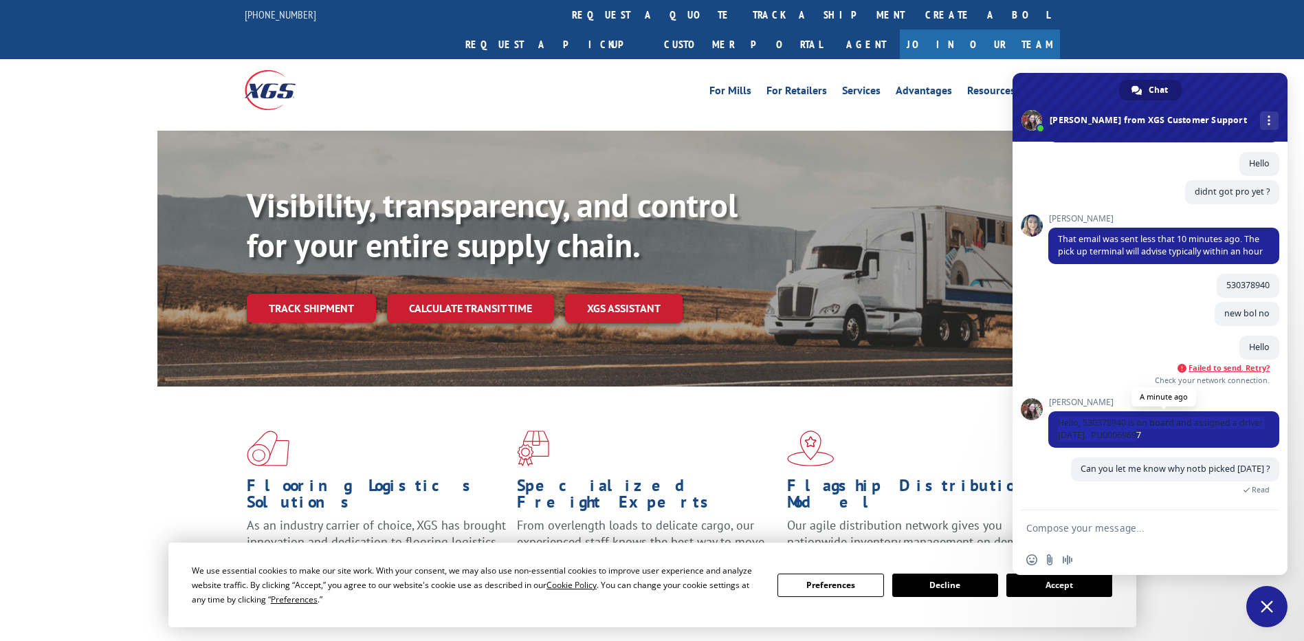
drag, startPoint x: 1171, startPoint y: 425, endPoint x: 1057, endPoint y: 407, distance: 115.6
click at [1057, 411] on span "Hello, 530378940 is on board and assigned a driver [DATE]. PU00069697" at bounding box center [1163, 429] width 231 height 36
copy span "Hello, 530378940 is on board and assigned a driver [DATE]. PU00069697"
click at [1147, 525] on textarea "Compose your message..." at bounding box center [1134, 528] width 217 height 12
click at [1149, 517] on form at bounding box center [1134, 528] width 217 height 37
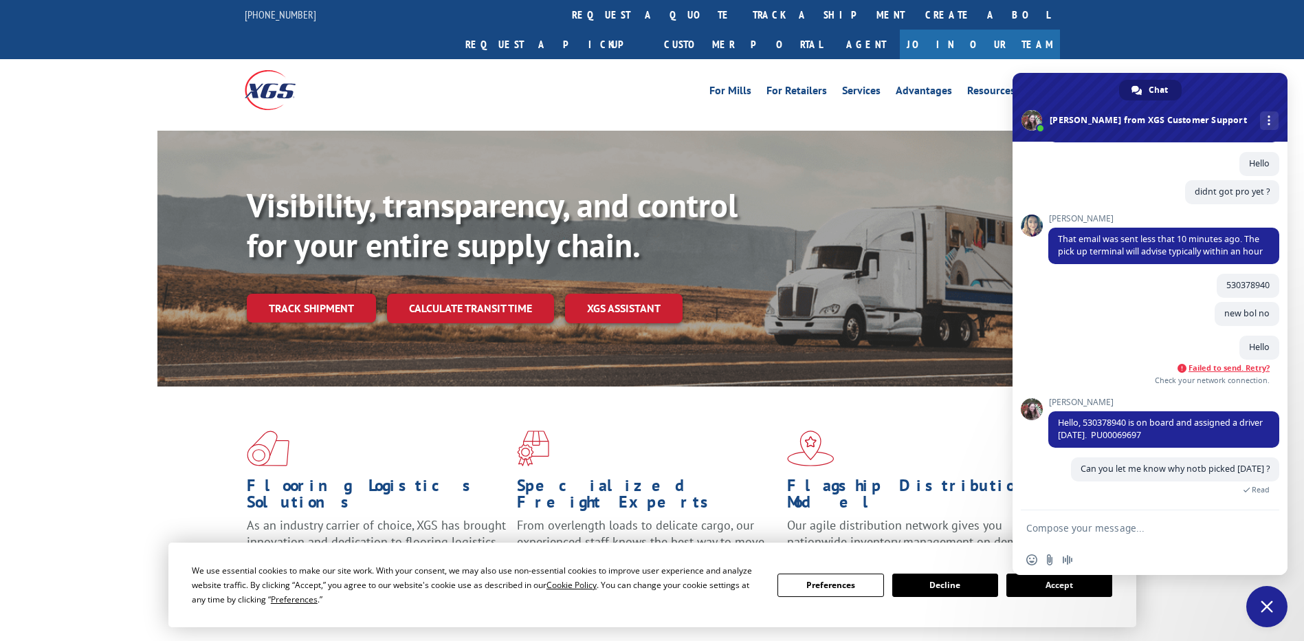
click at [1150, 517] on form at bounding box center [1134, 528] width 217 height 37
click at [1142, 521] on form at bounding box center [1134, 528] width 217 height 37
click at [1103, 524] on textarea "Compose your message..." at bounding box center [1134, 528] width 217 height 12
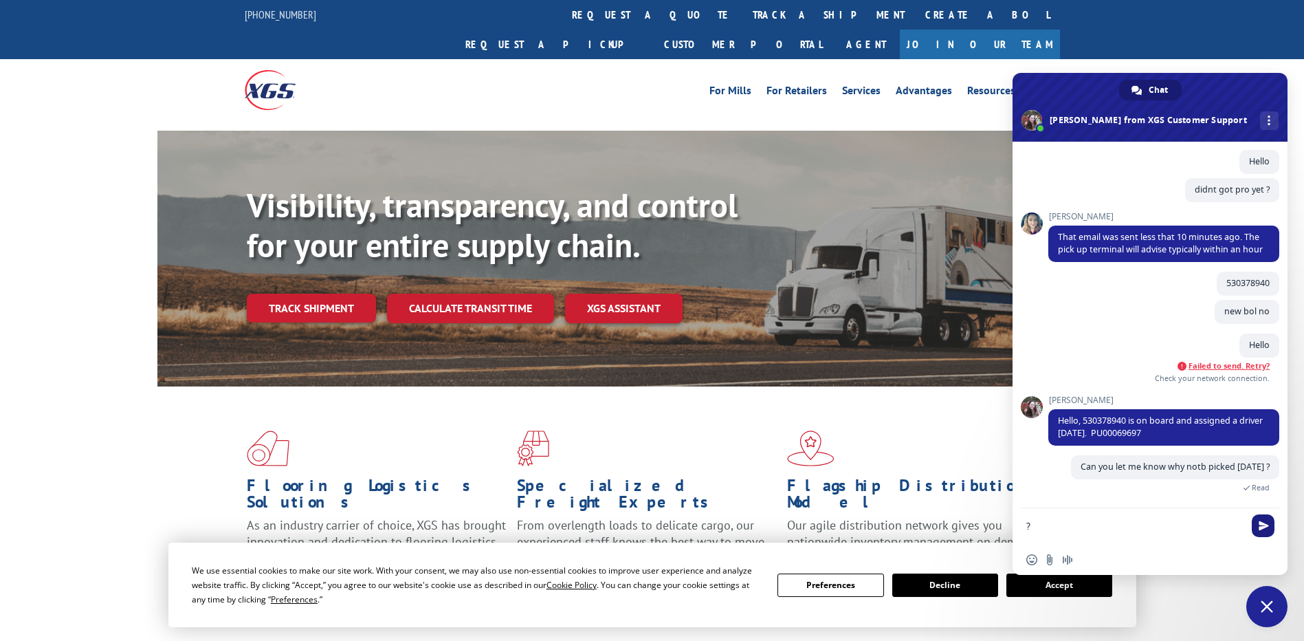
type textarea "?"
click at [1259, 525] on span "Send" at bounding box center [1264, 525] width 10 height 10
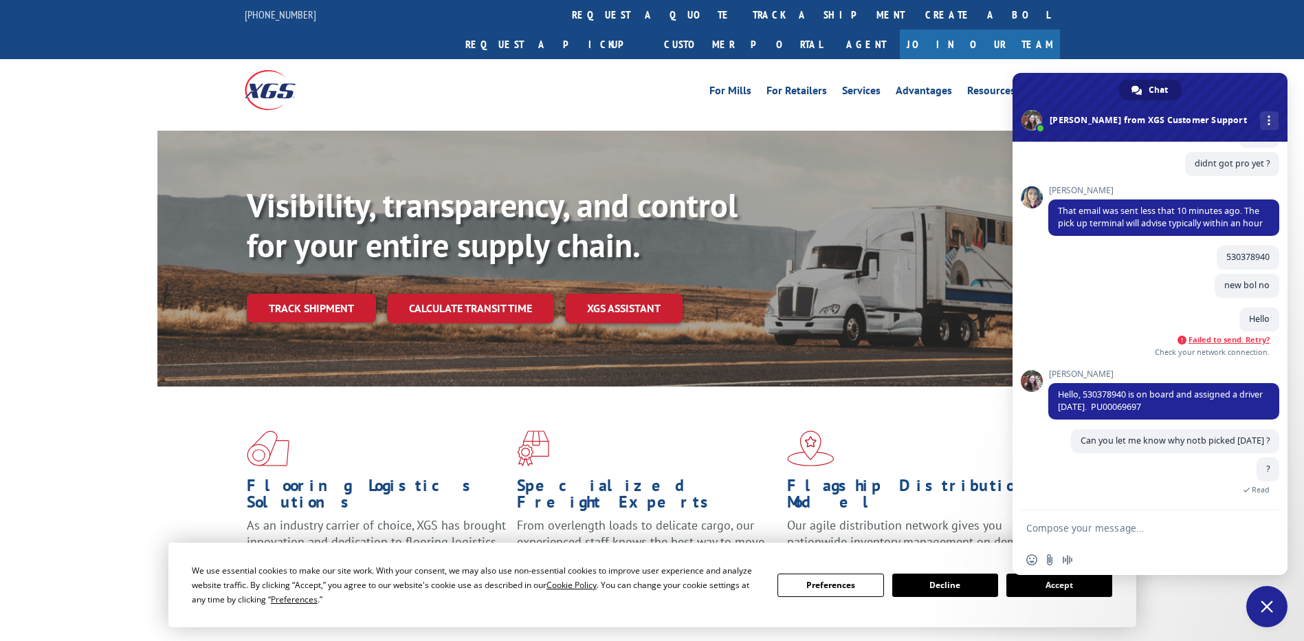
scroll to position [69, 0]
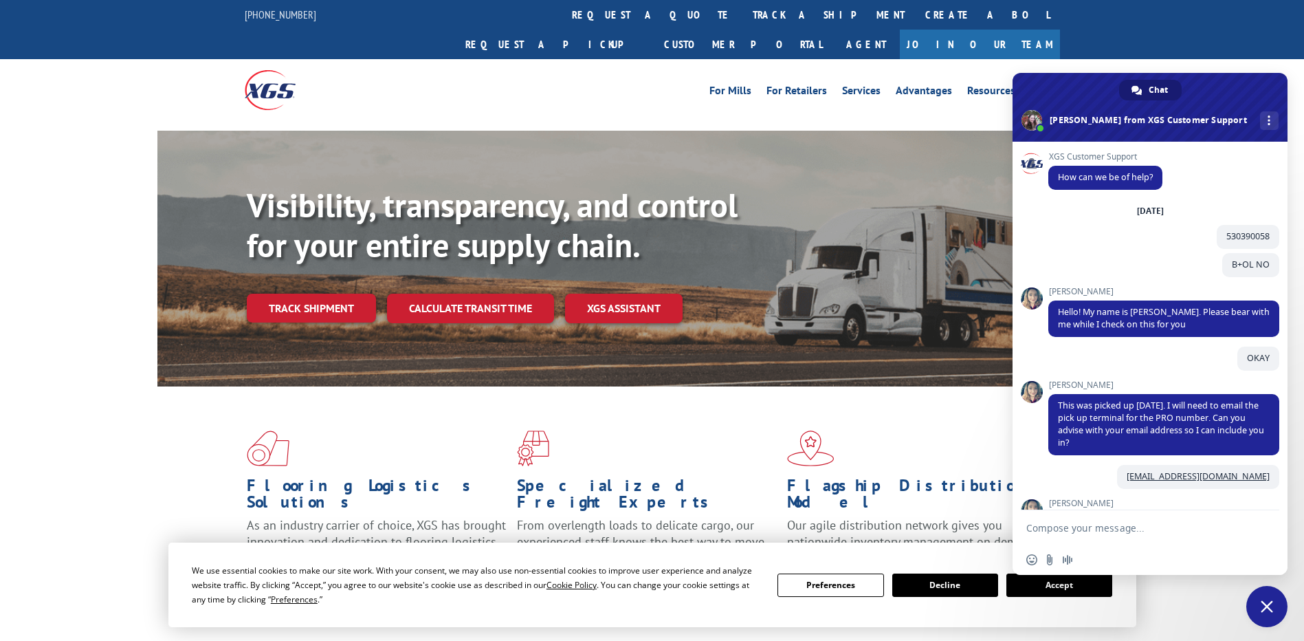
scroll to position [553, 0]
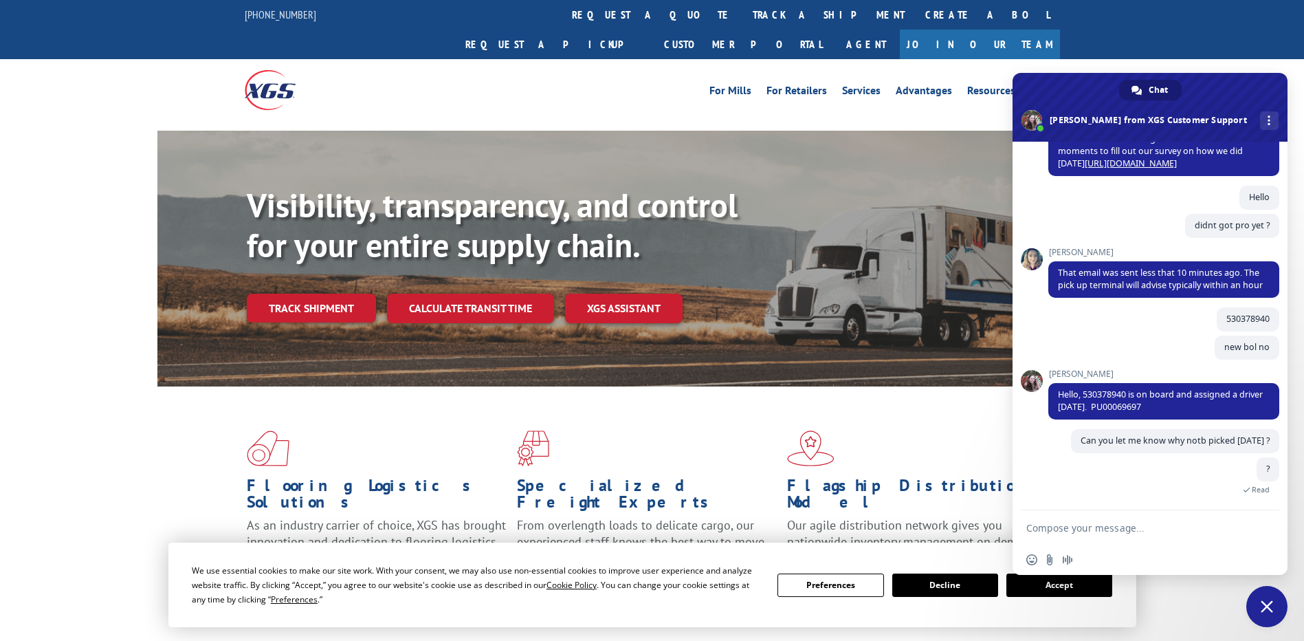
click at [1069, 589] on button "Accept" at bounding box center [1059, 584] width 106 height 23
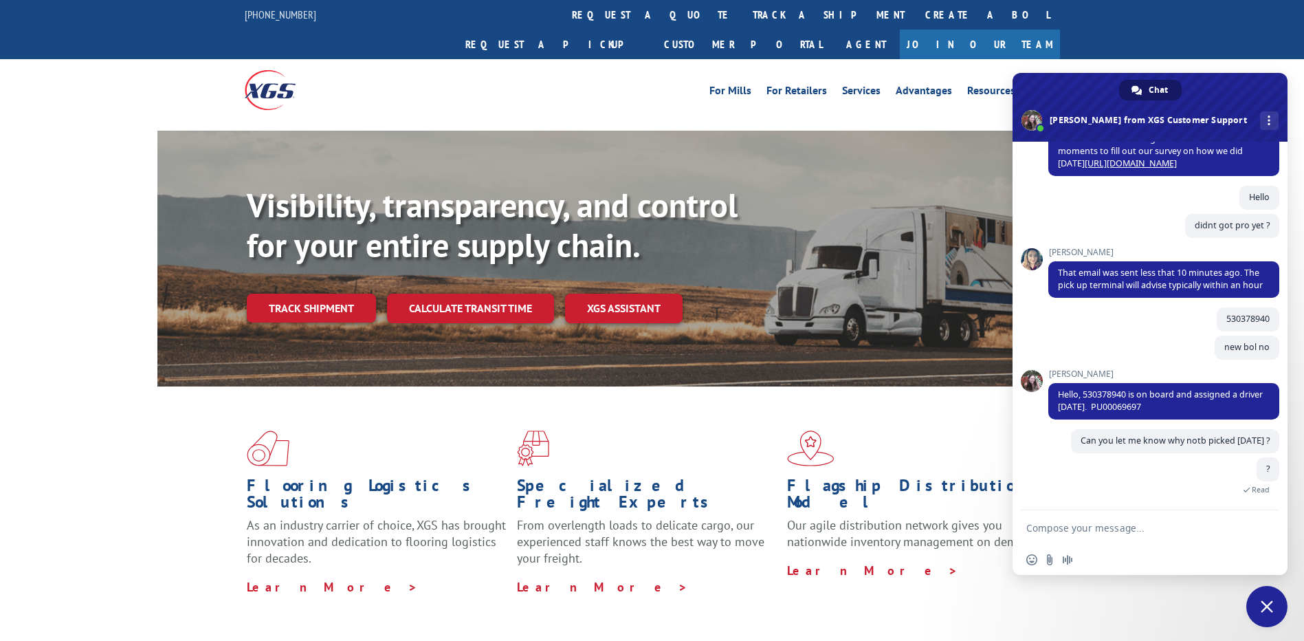
click at [1160, 93] on span "Chat" at bounding box center [1158, 90] width 19 height 21
